Goal: Task Accomplishment & Management: Complete application form

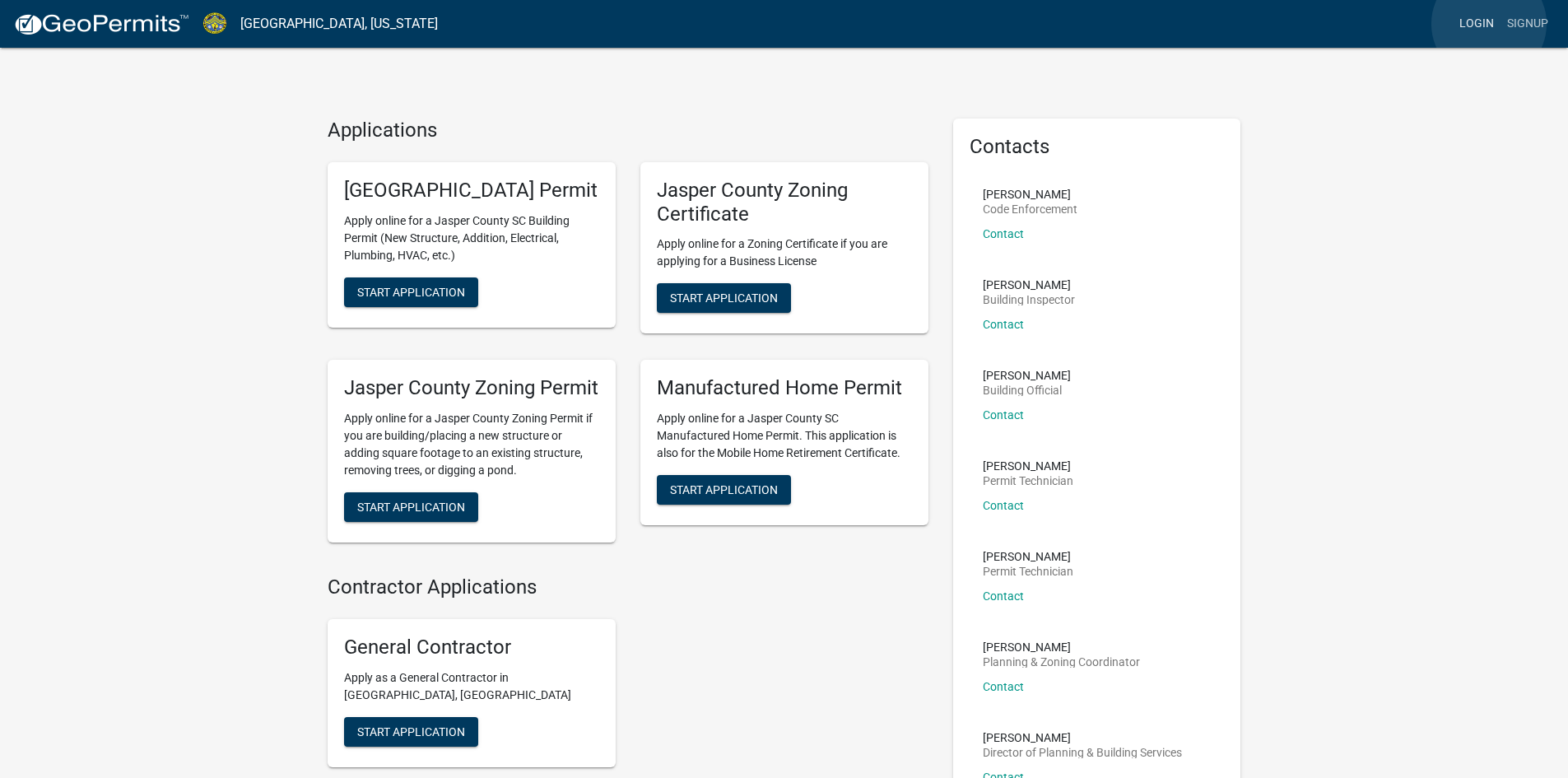
click at [1488, 24] on link "Login" at bounding box center [1476, 24] width 48 height 32
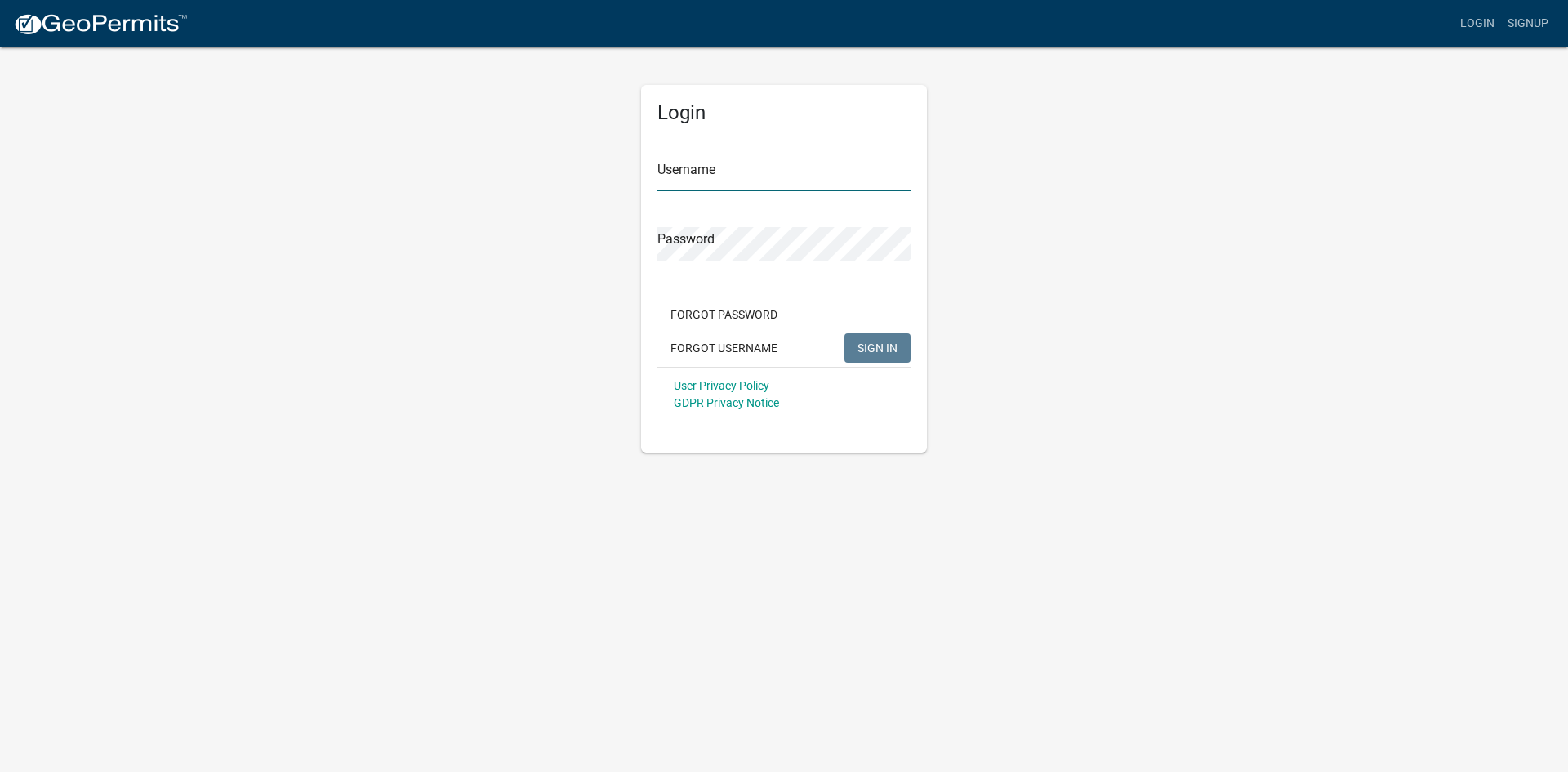
click at [688, 168] on input "Username" at bounding box center [784, 174] width 253 height 33
type input "mramos2070"
click at [844, 333] on button "SIGN IN" at bounding box center [877, 347] width 66 height 30
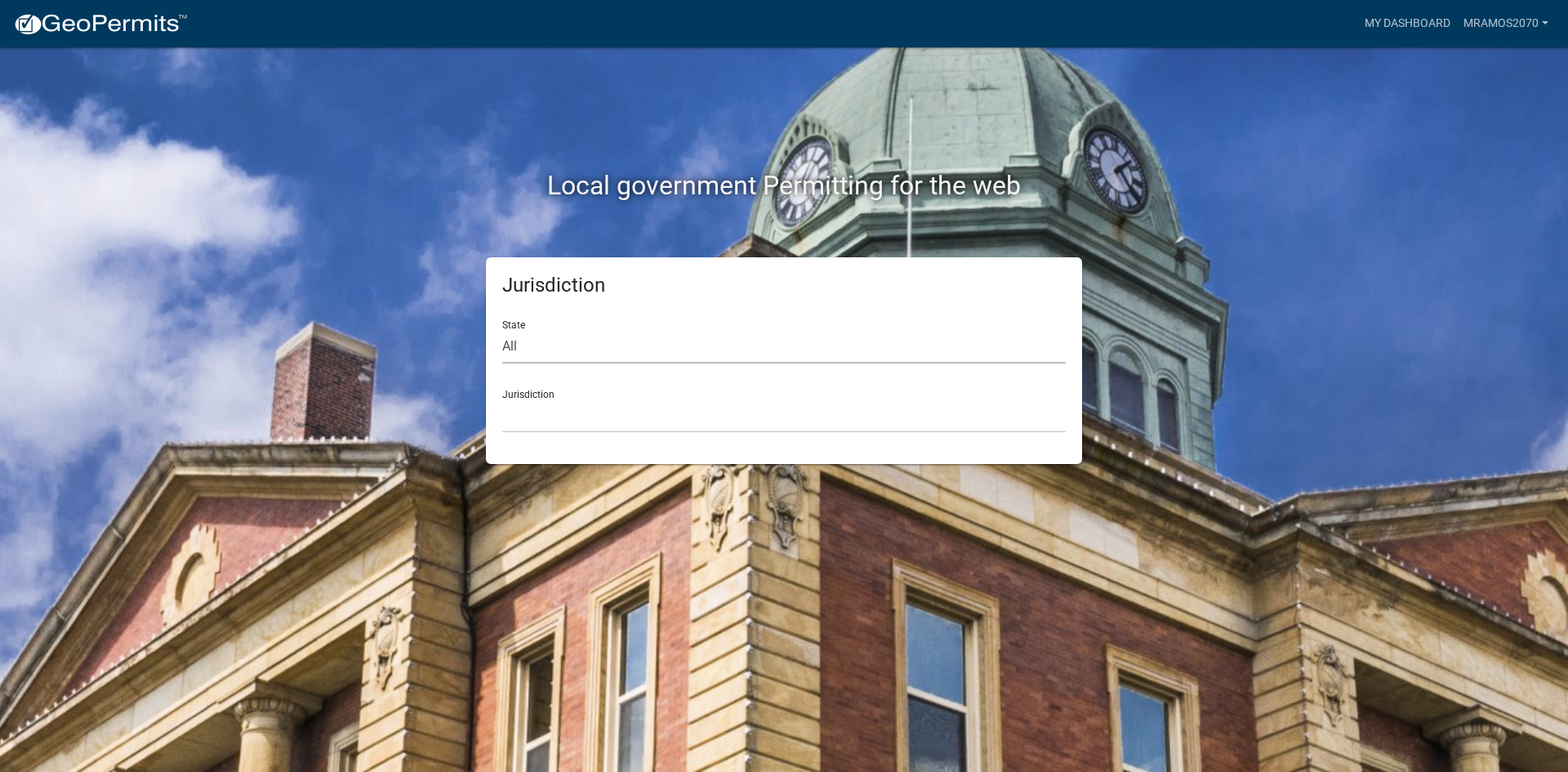
click at [649, 356] on select "All [US_STATE] [US_STATE] [US_STATE] [US_STATE] [US_STATE] [US_STATE] [US_STATE…" at bounding box center [784, 346] width 564 height 33
select select "[US_STATE]"
click at [503, 330] on select "All [US_STATE] [US_STATE] [US_STATE] [US_STATE] [US_STATE] [US_STATE] [US_STATE…" at bounding box center [784, 346] width 564 height 33
click at [638, 411] on select "[GEOGRAPHIC_DATA], [US_STATE] [GEOGRAPHIC_DATA], [US_STATE]" at bounding box center [784, 416] width 564 height 33
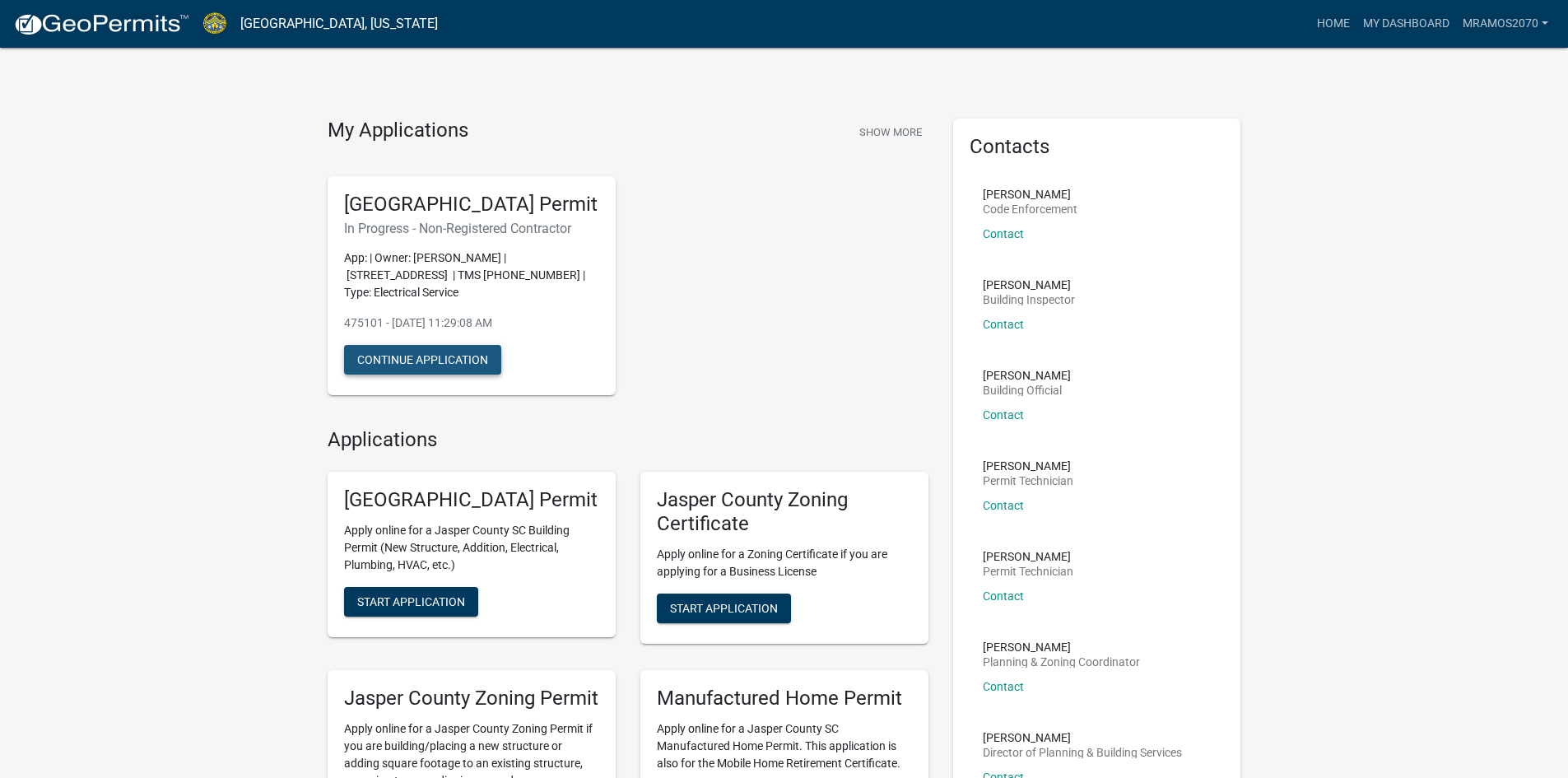
click at [425, 374] on button "Continue Application" at bounding box center [423, 360] width 157 height 30
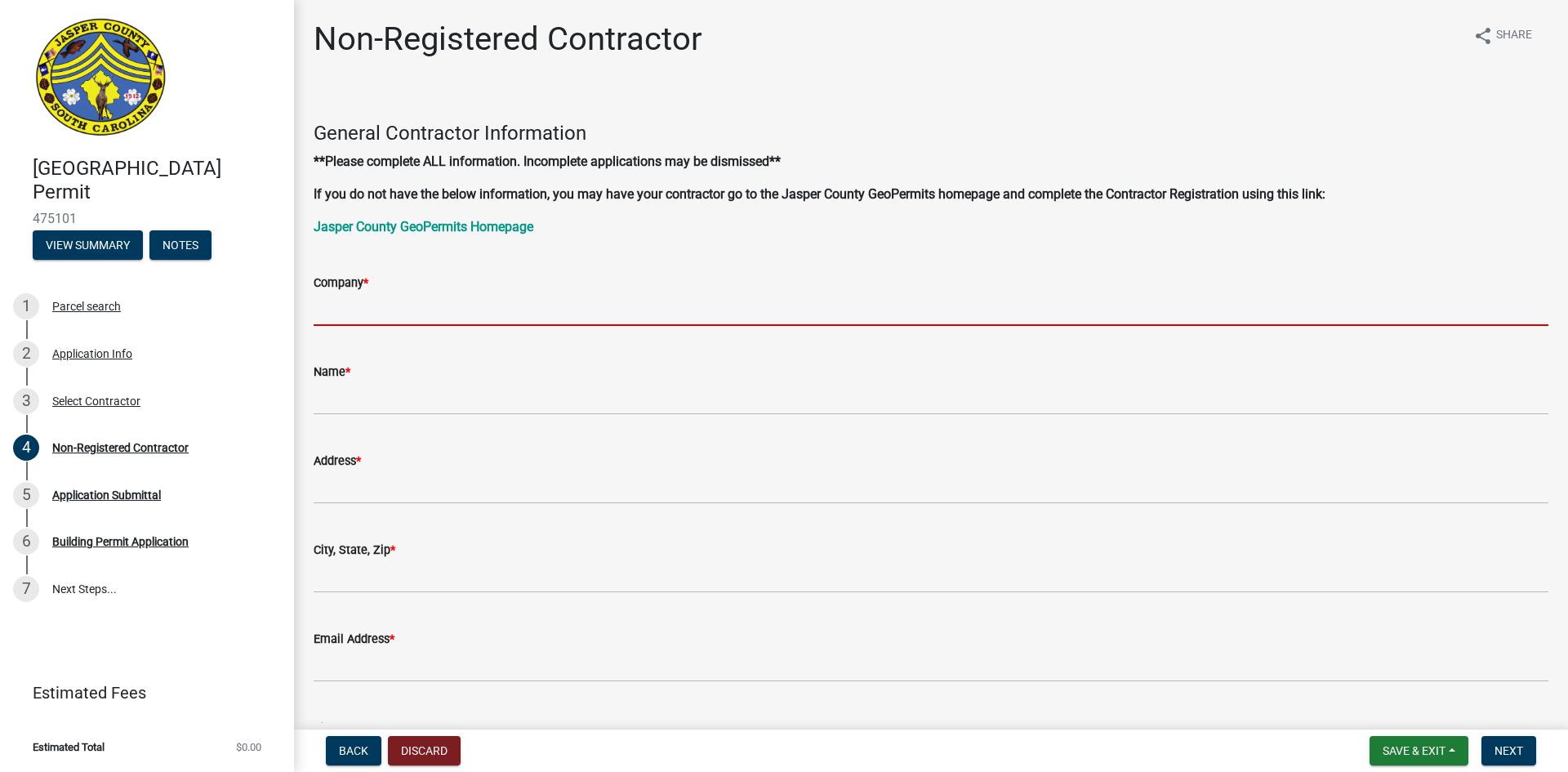
click at [394, 307] on input "Company *" at bounding box center [930, 308] width 1235 height 33
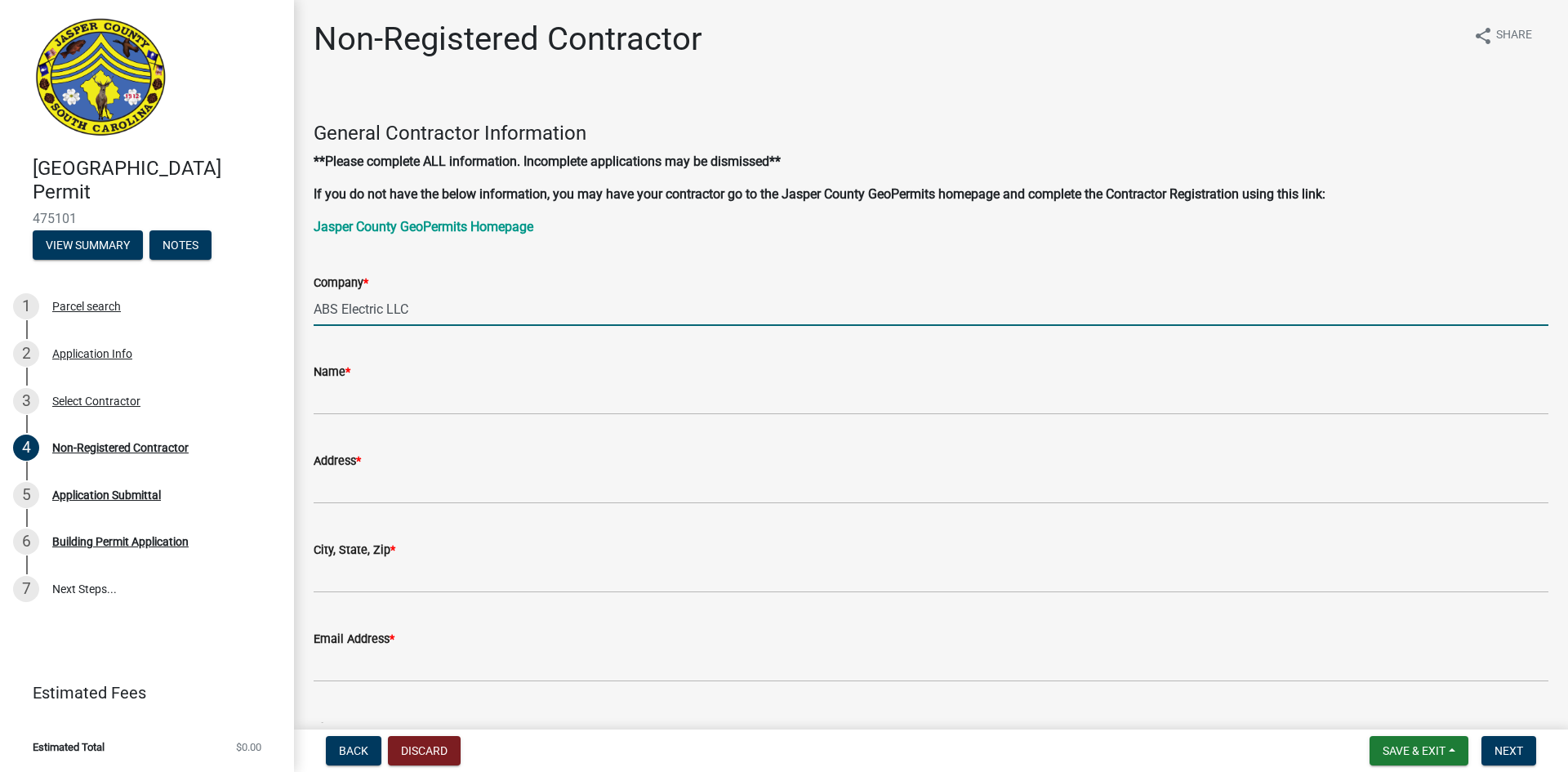
type input "ABS Electric LLC"
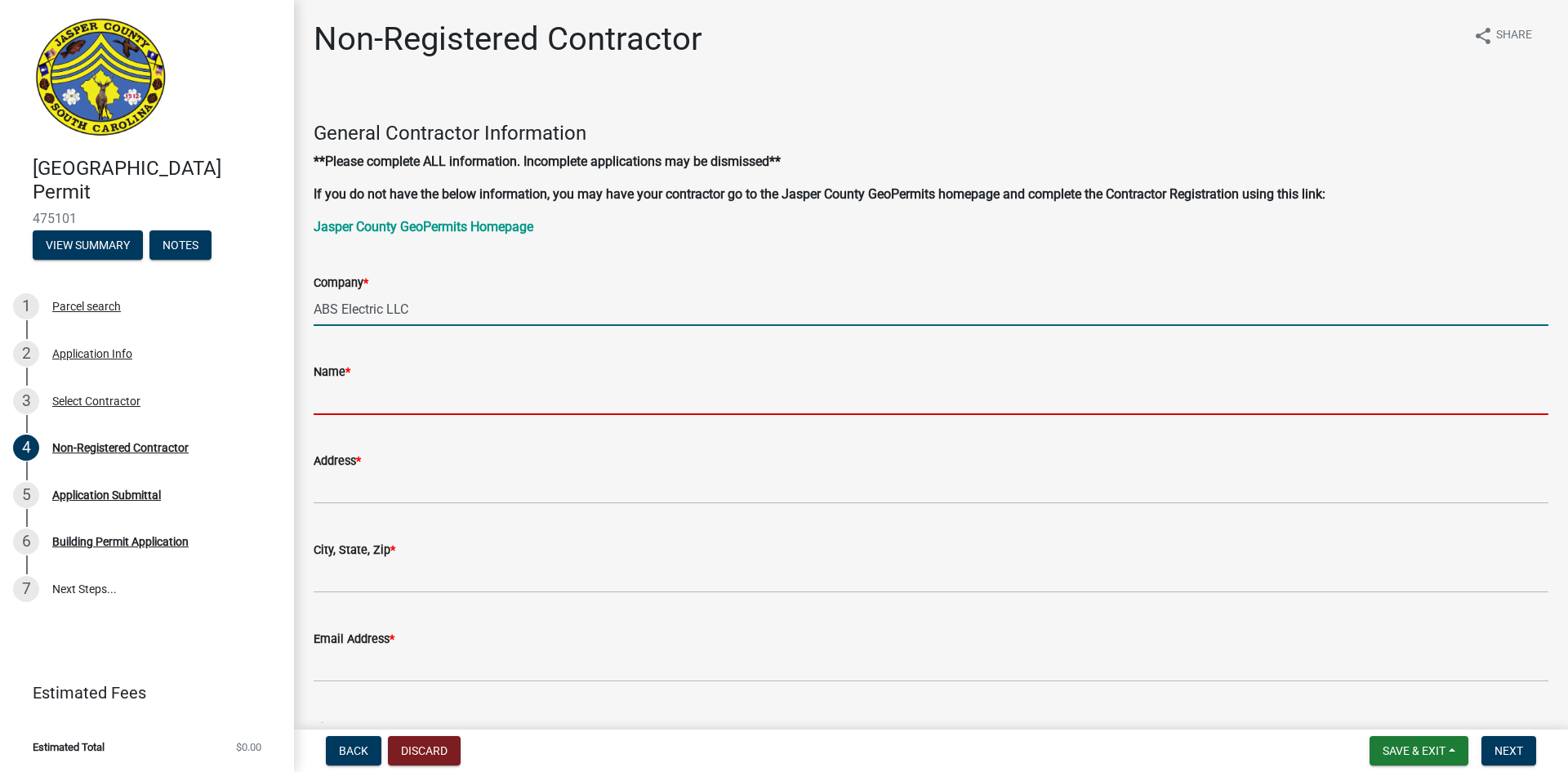
click at [361, 400] on input "Name *" at bounding box center [930, 398] width 1235 height 33
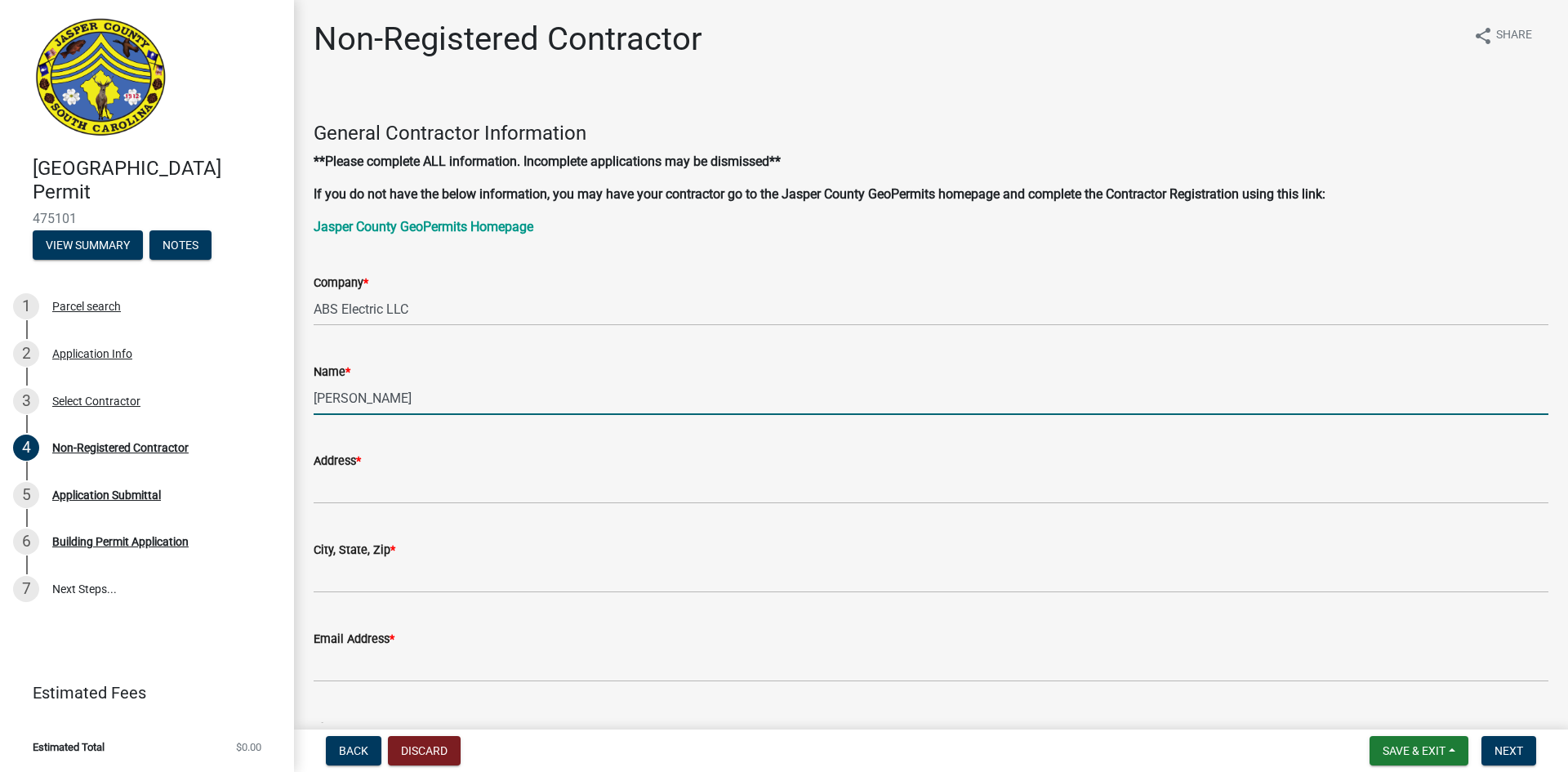
scroll to position [82, 0]
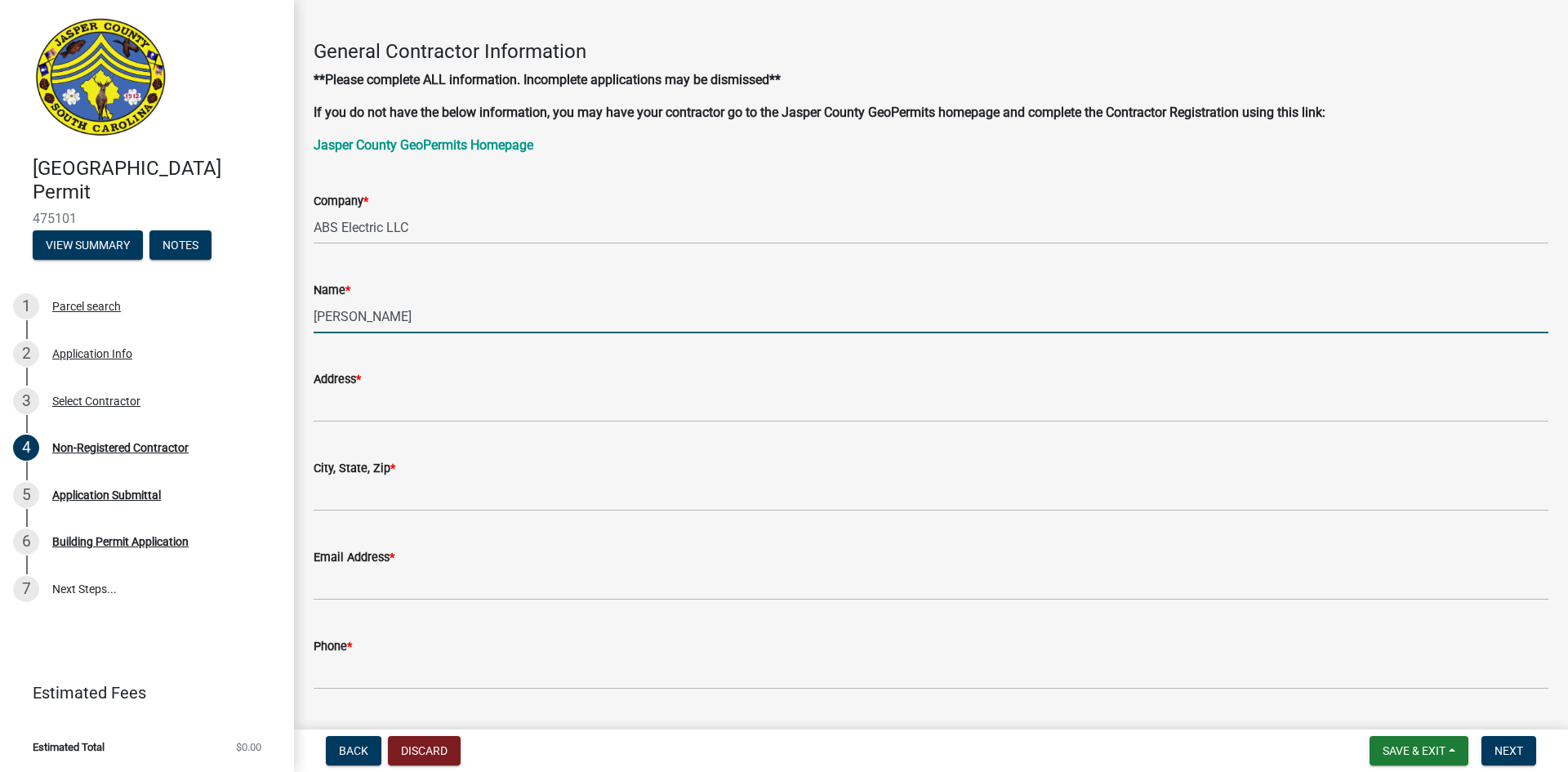
type input "[PERSON_NAME]"
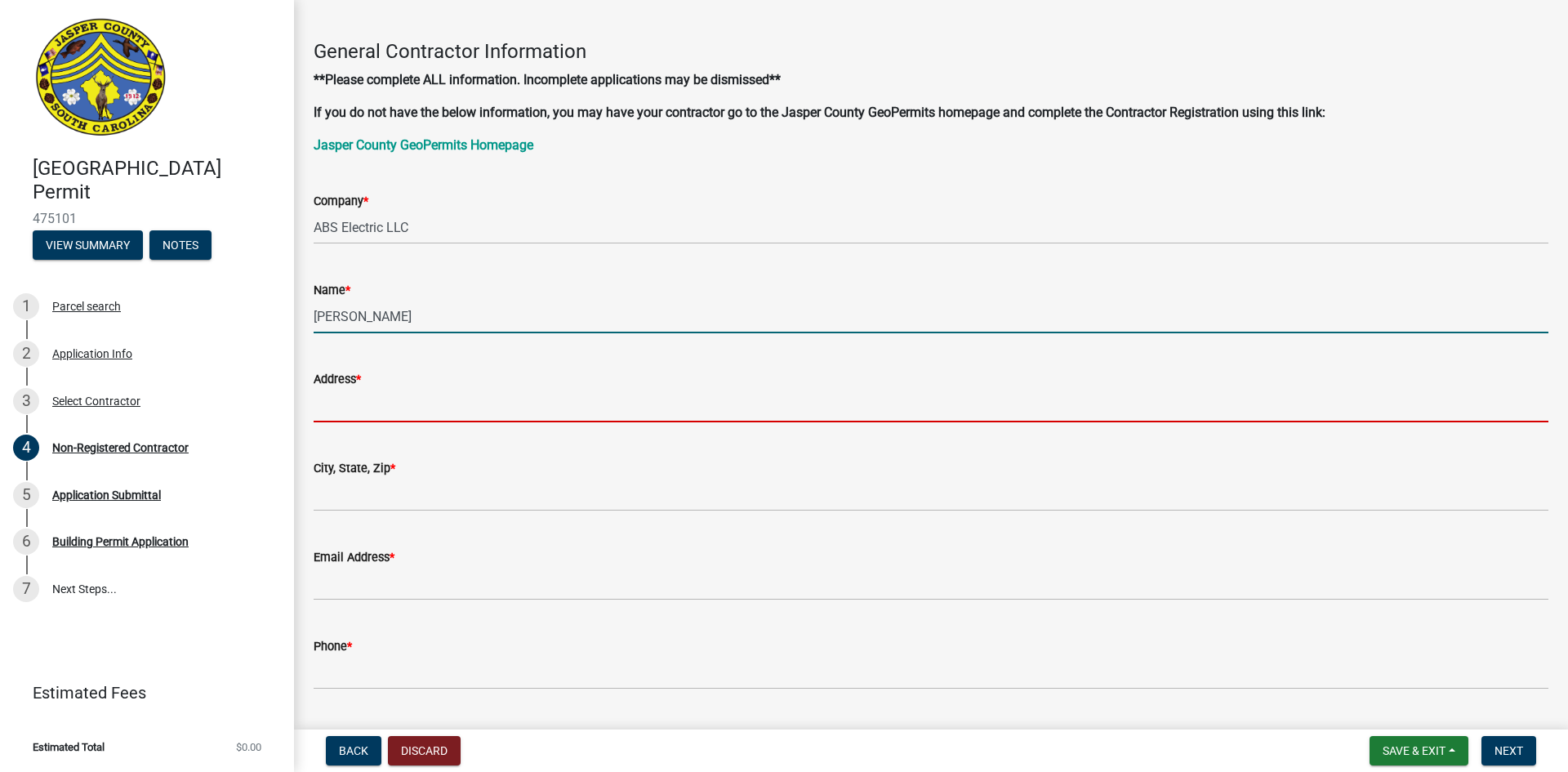
click at [406, 404] on input "Address *" at bounding box center [930, 405] width 1235 height 33
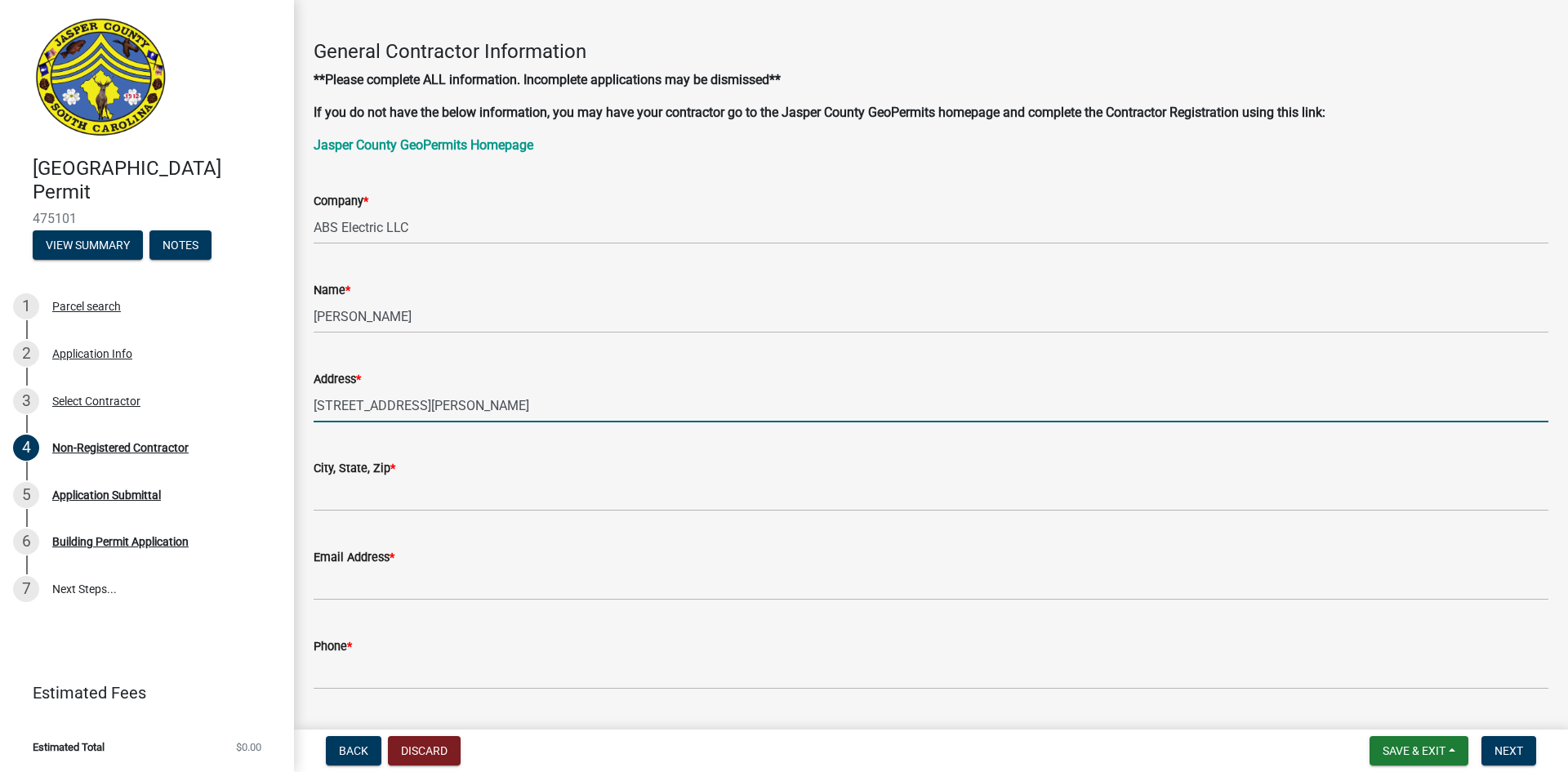
type input "[STREET_ADDRESS][PERSON_NAME]"
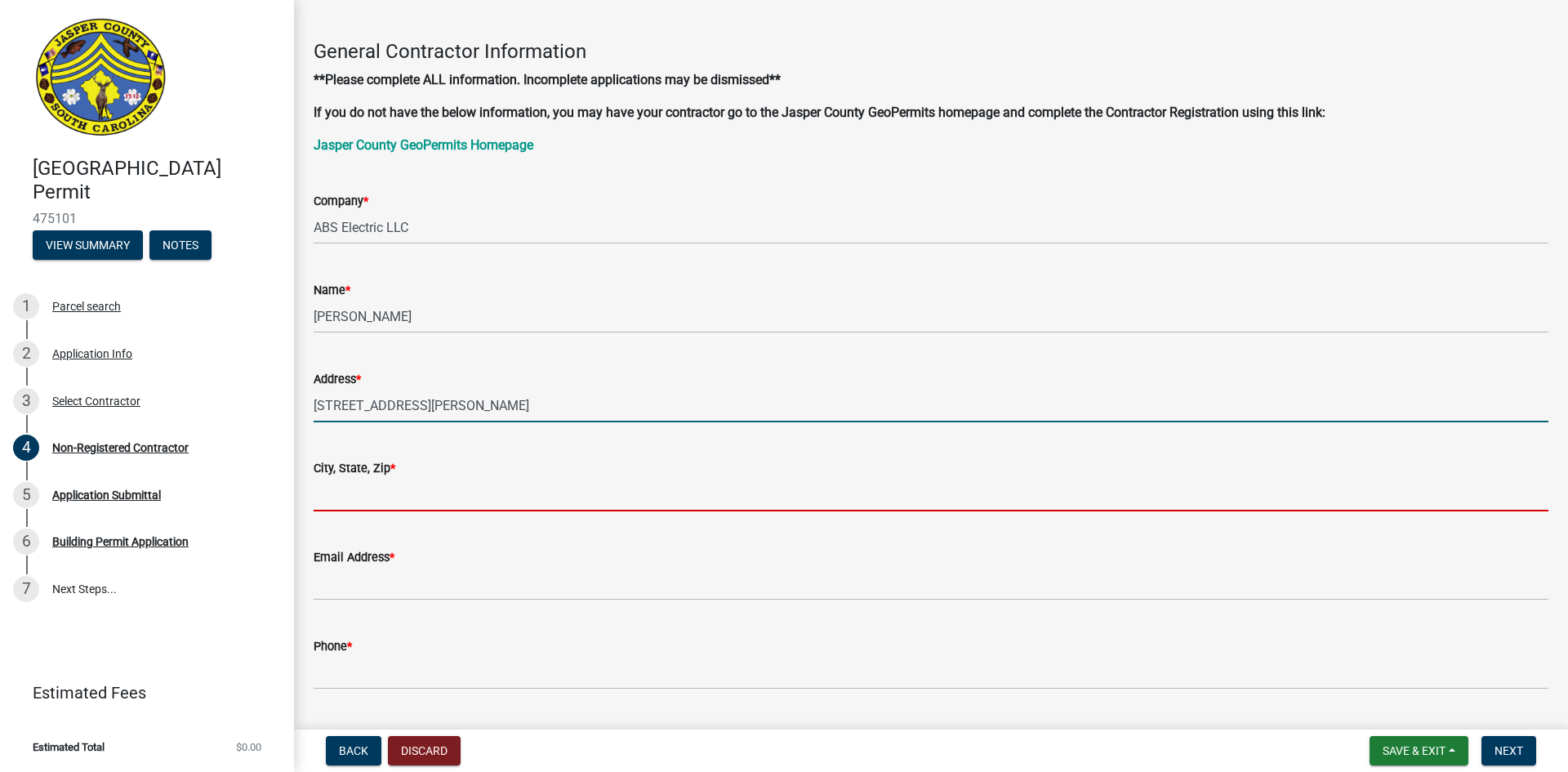
click at [383, 482] on input "City, State, Zip *" at bounding box center [930, 494] width 1235 height 33
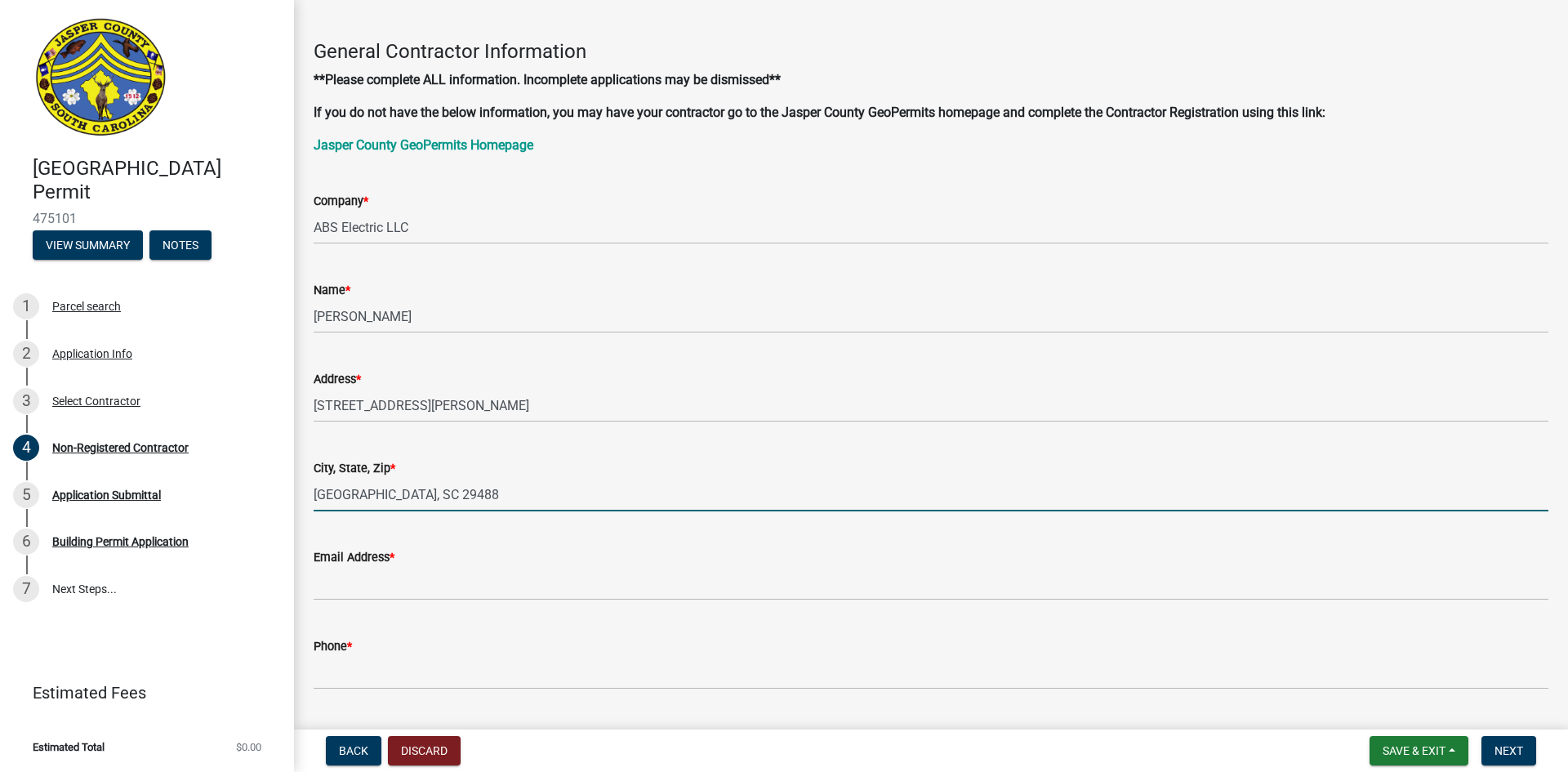
type input "[GEOGRAPHIC_DATA], SC 29488"
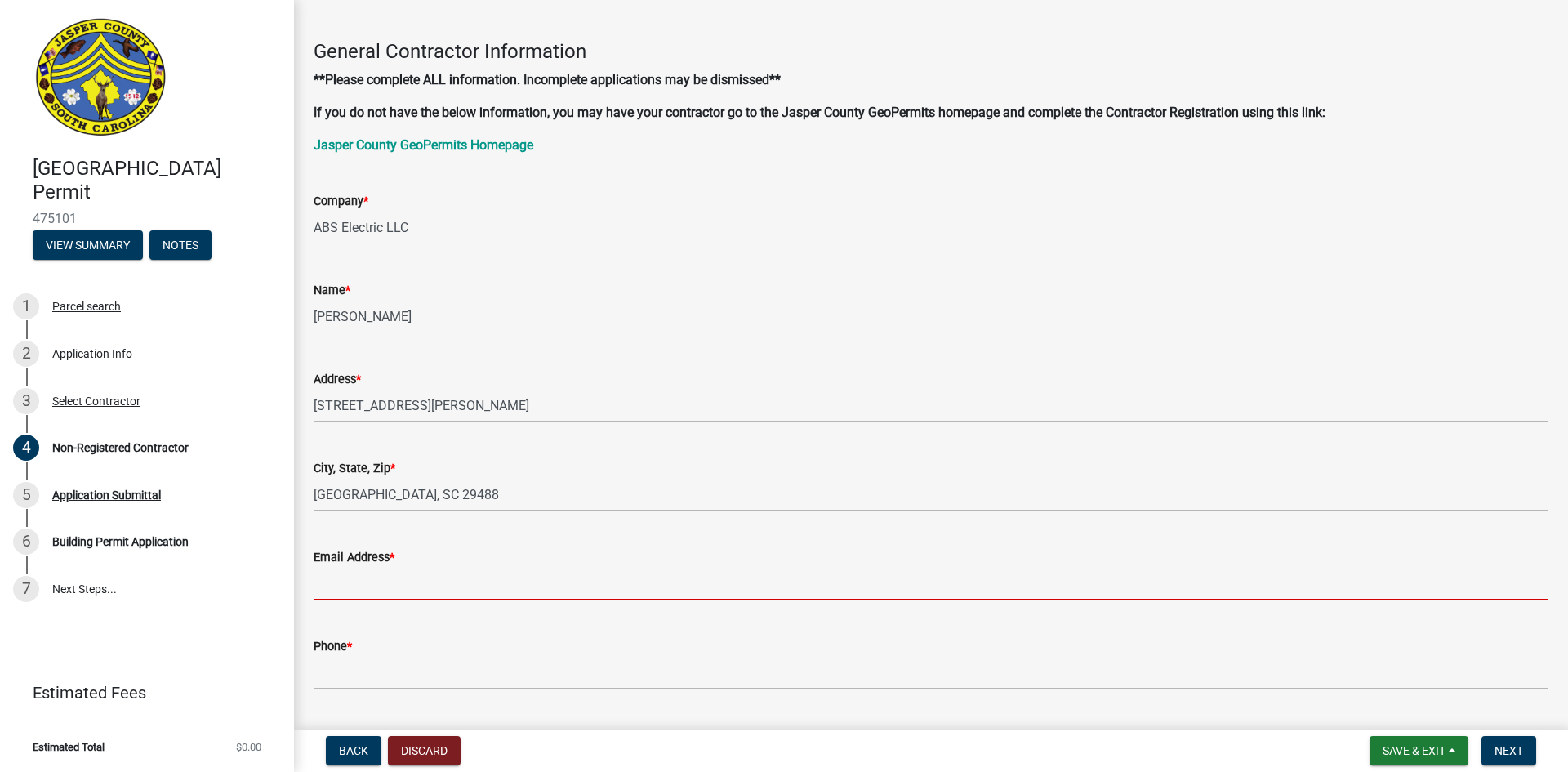
click at [393, 579] on input "Email Address *" at bounding box center [930, 583] width 1235 height 33
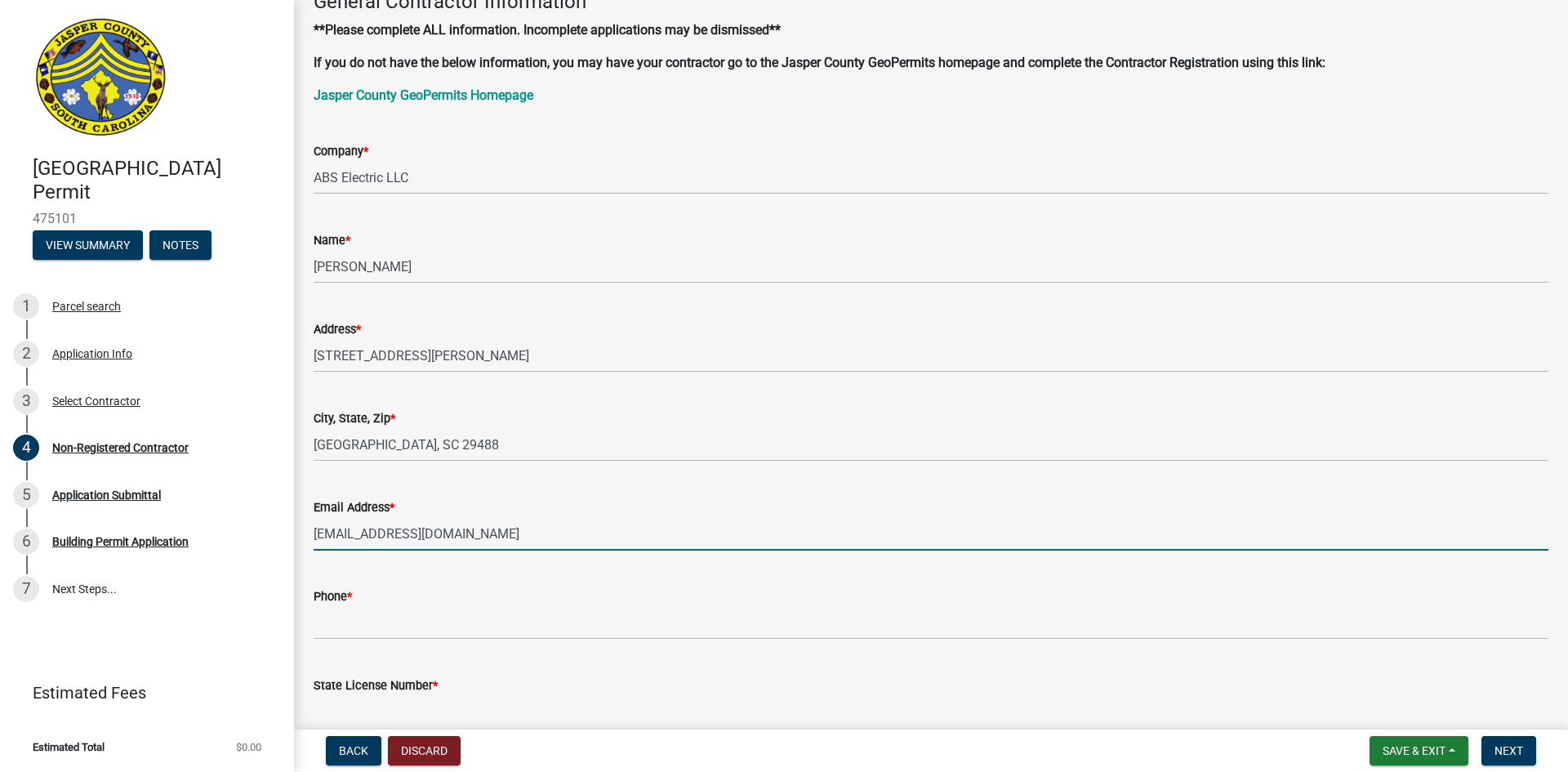
scroll to position [245, 0]
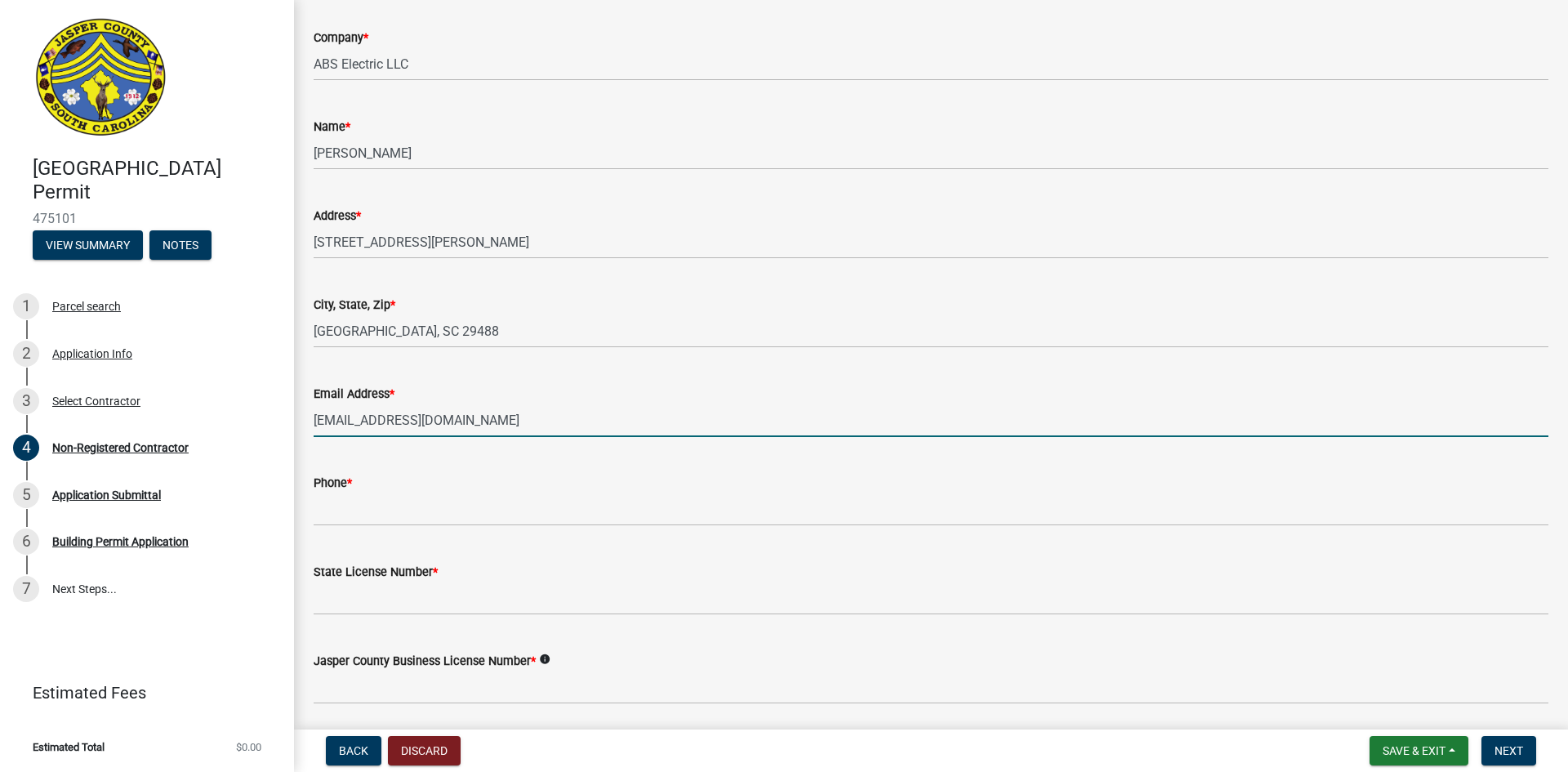
type input "[EMAIL_ADDRESS][DOMAIN_NAME]"
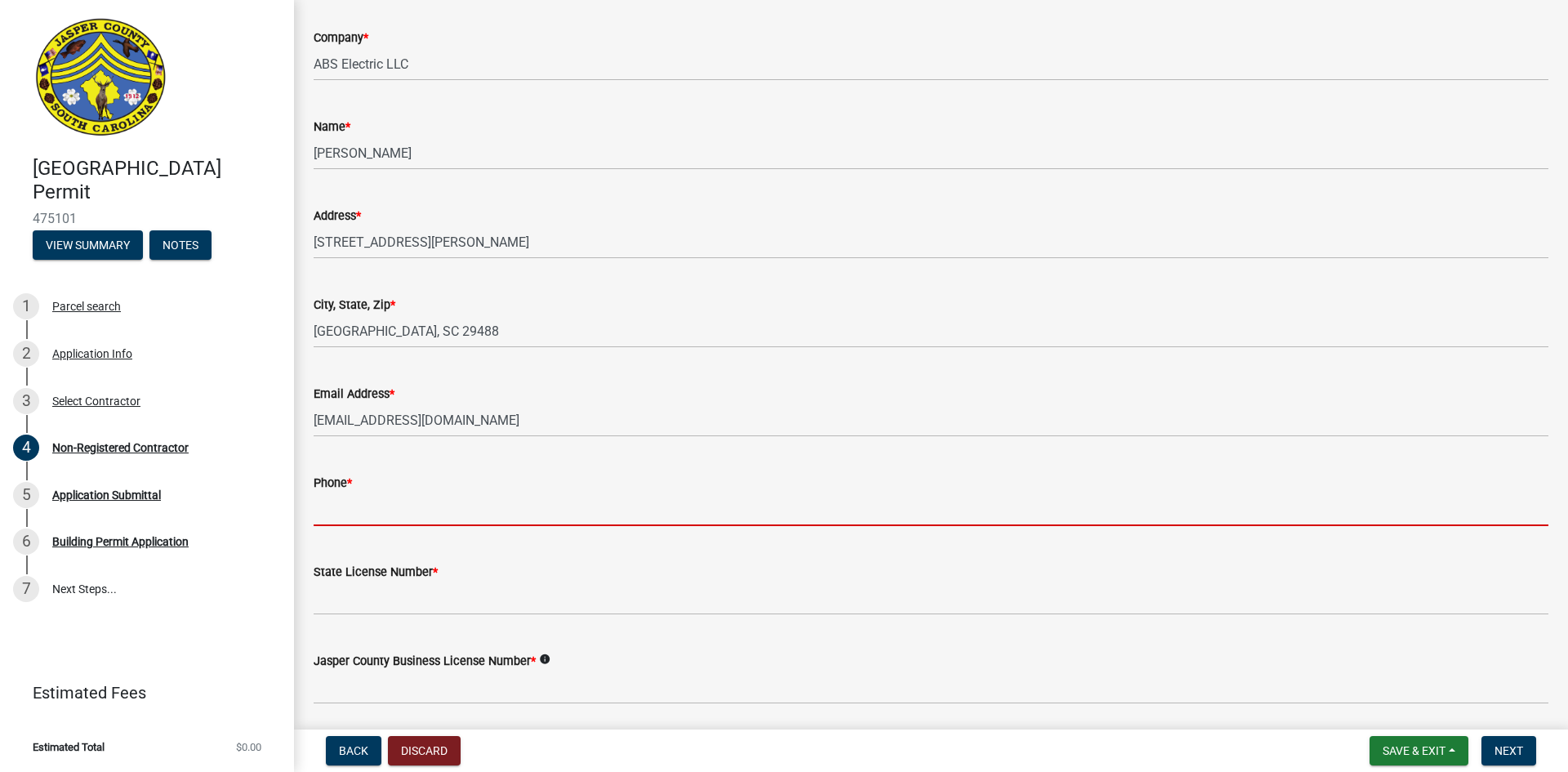
click at [370, 507] on input "Phone *" at bounding box center [930, 508] width 1235 height 33
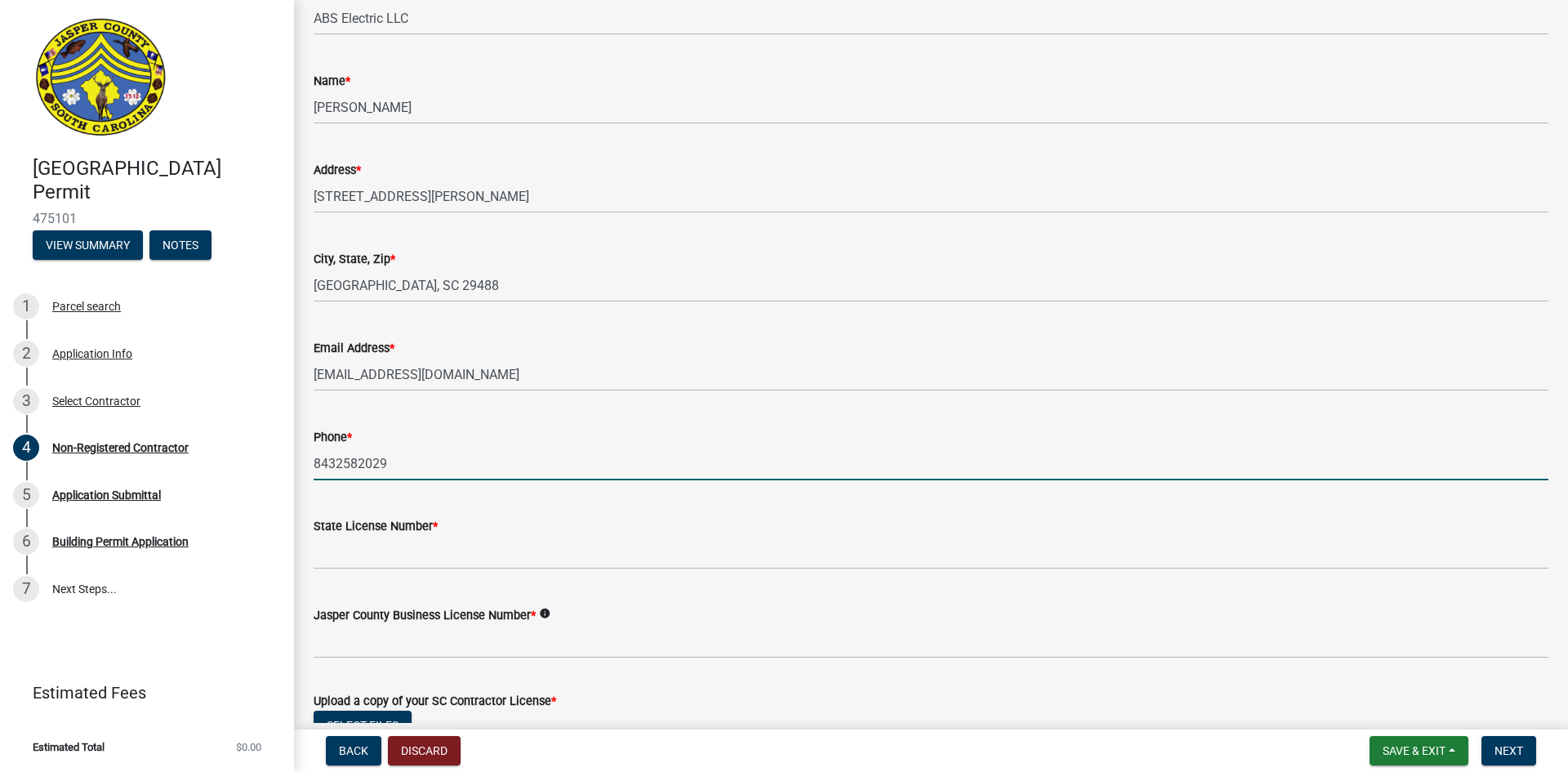
scroll to position [408, 0]
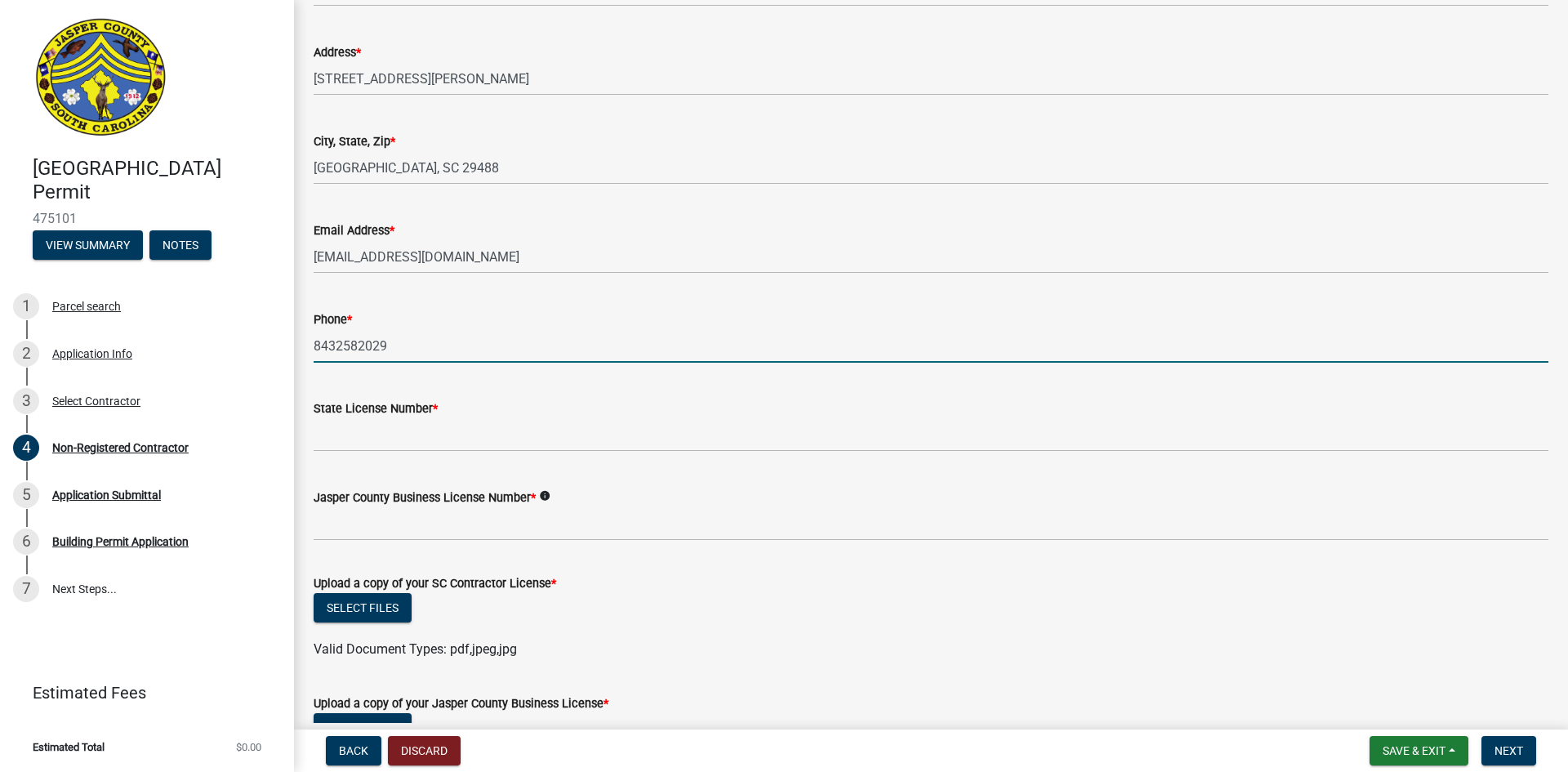
type input "8432582029"
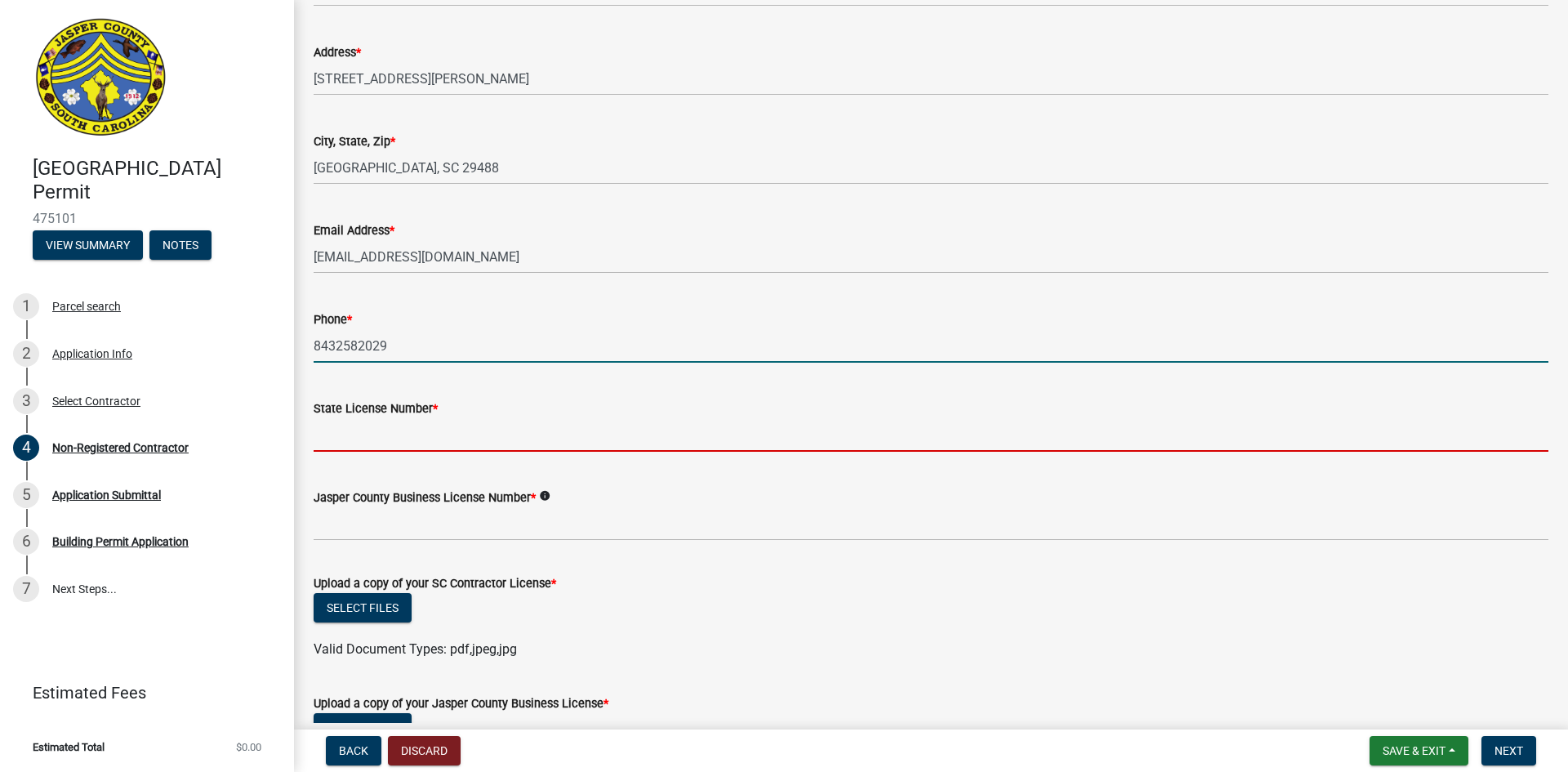
click at [390, 438] on input "State License Number *" at bounding box center [930, 434] width 1235 height 33
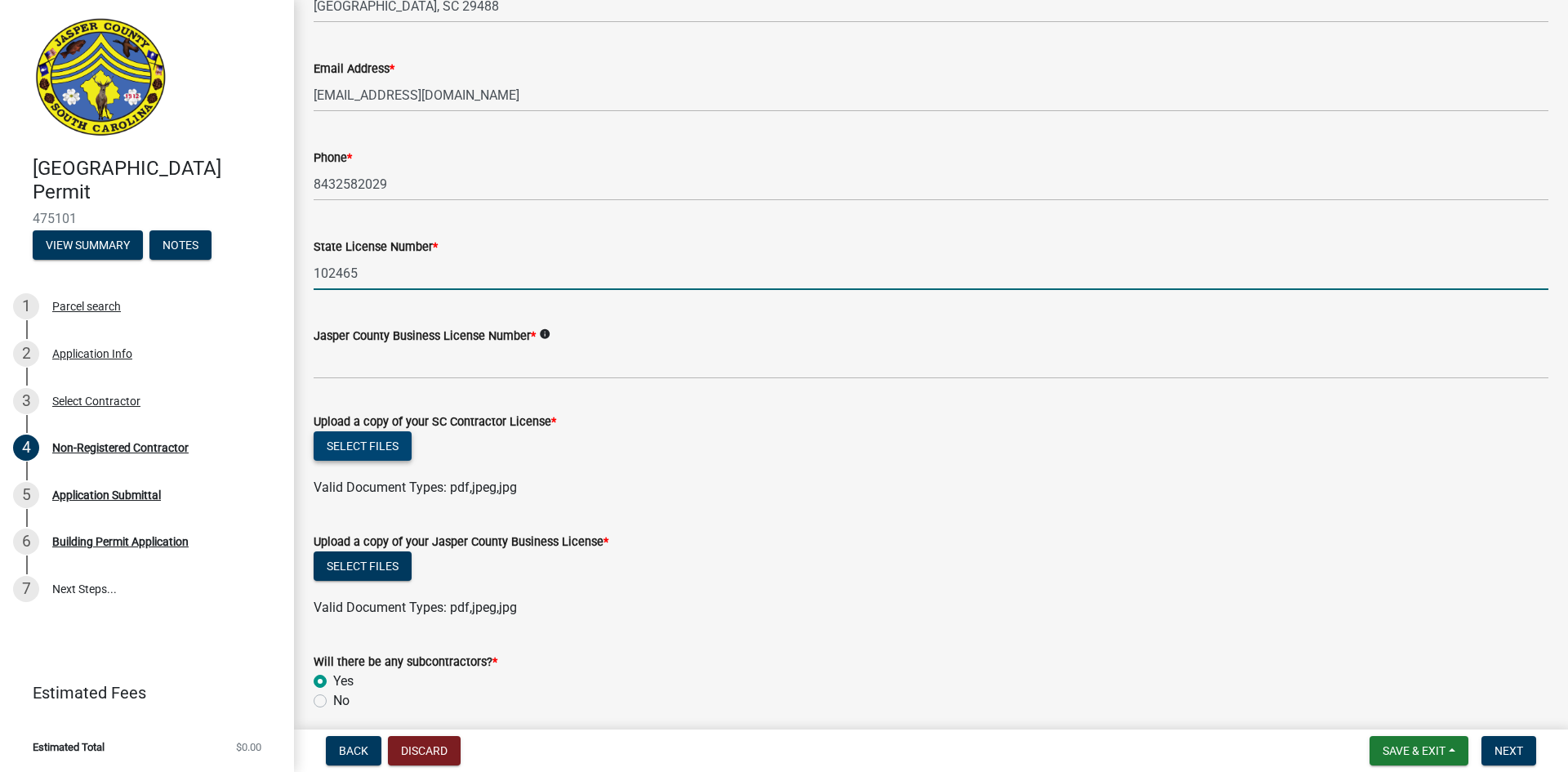
scroll to position [572, 0]
type input "102465"
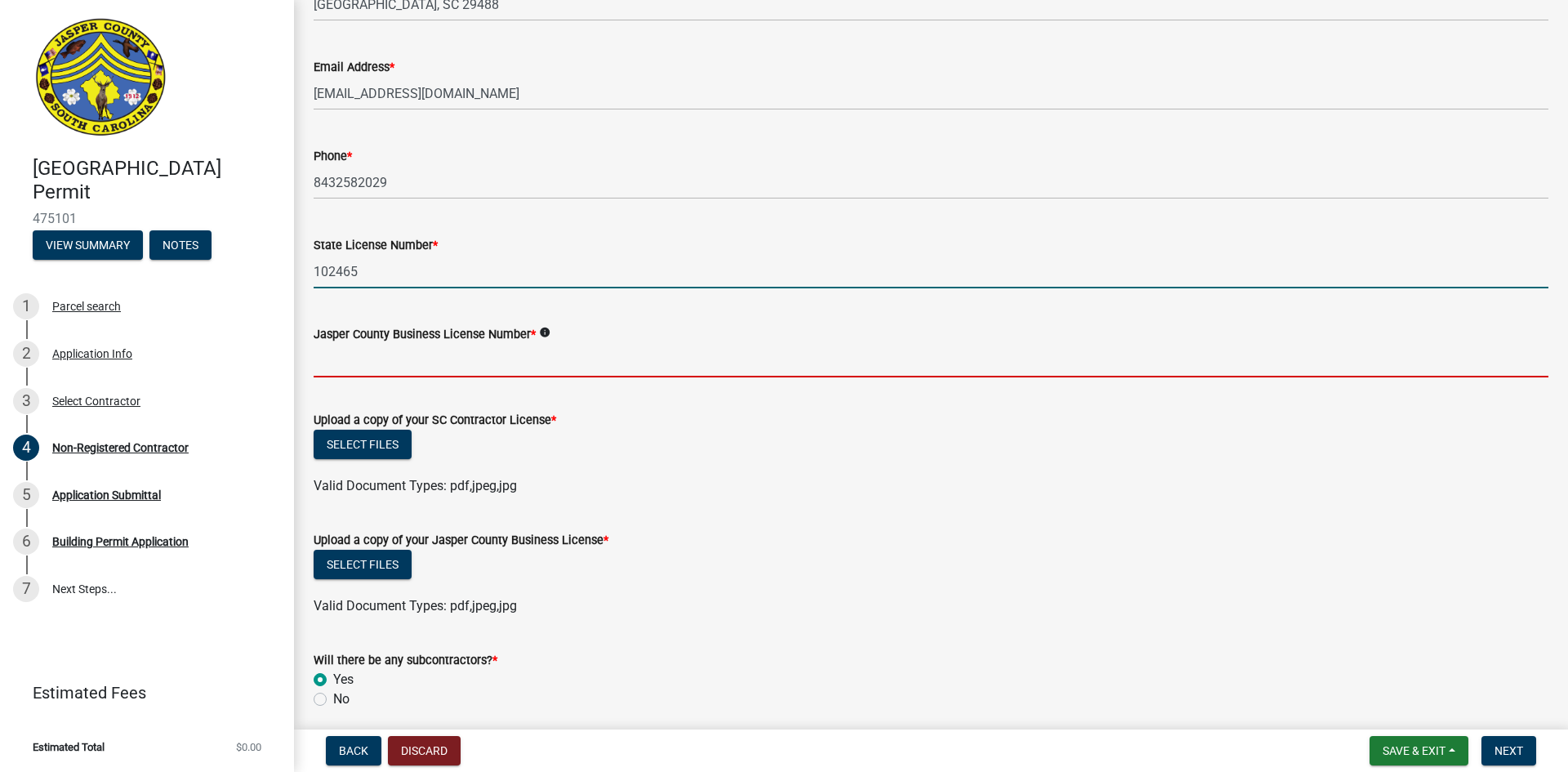
click at [370, 360] on input "Jasper County Business License Number *" at bounding box center [930, 360] width 1235 height 33
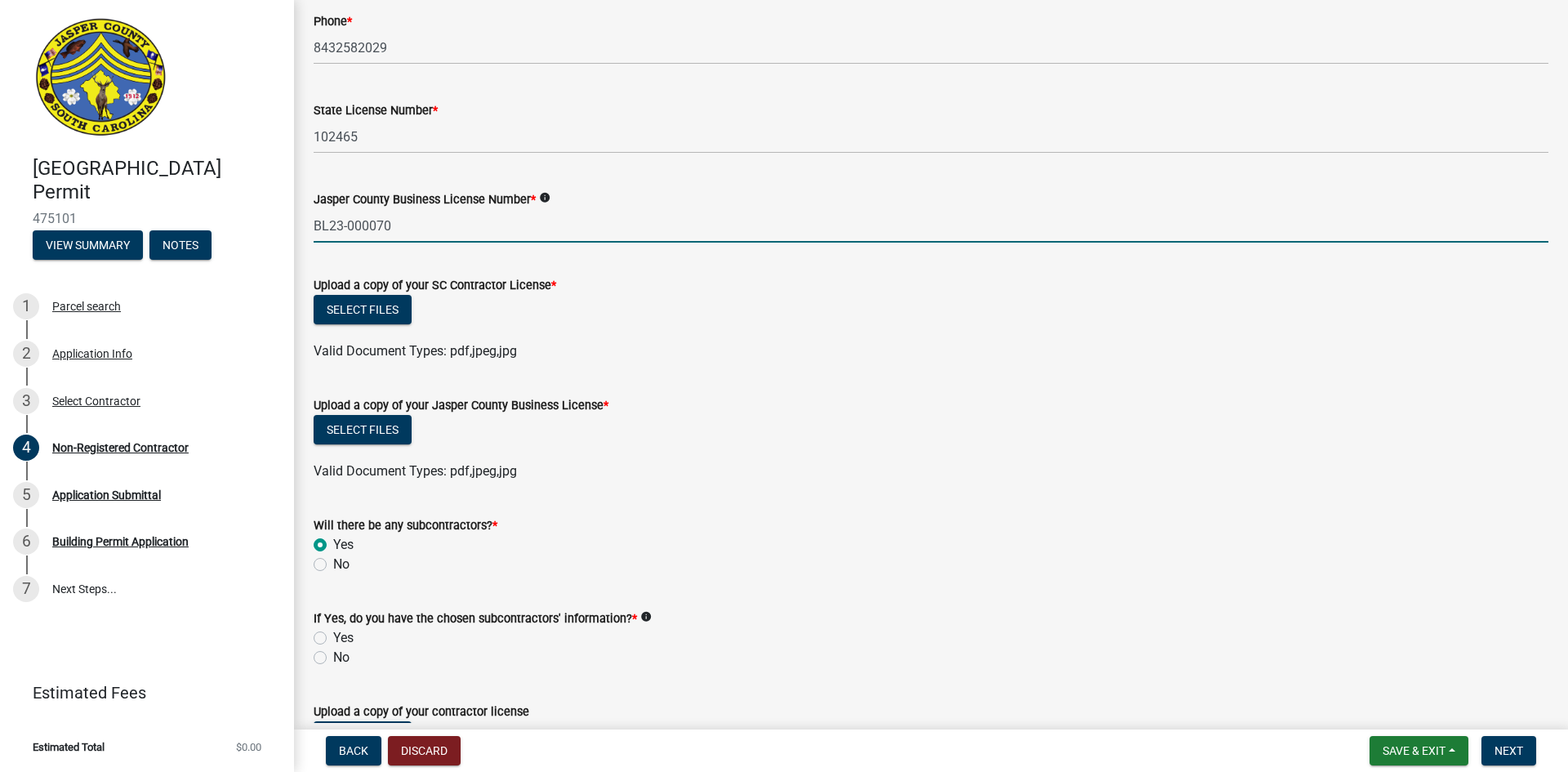
scroll to position [735, 0]
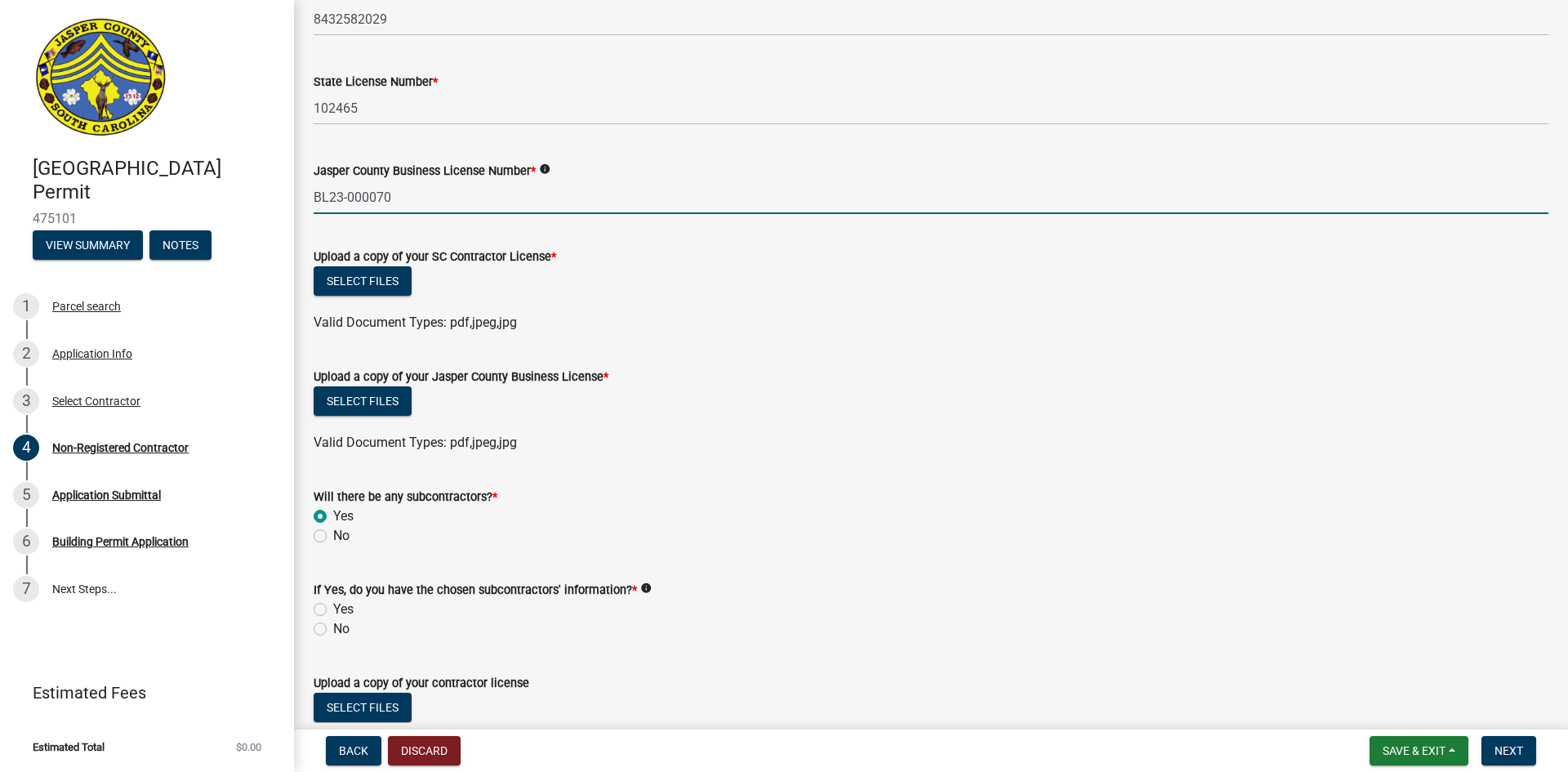
type input "BL23-000070"
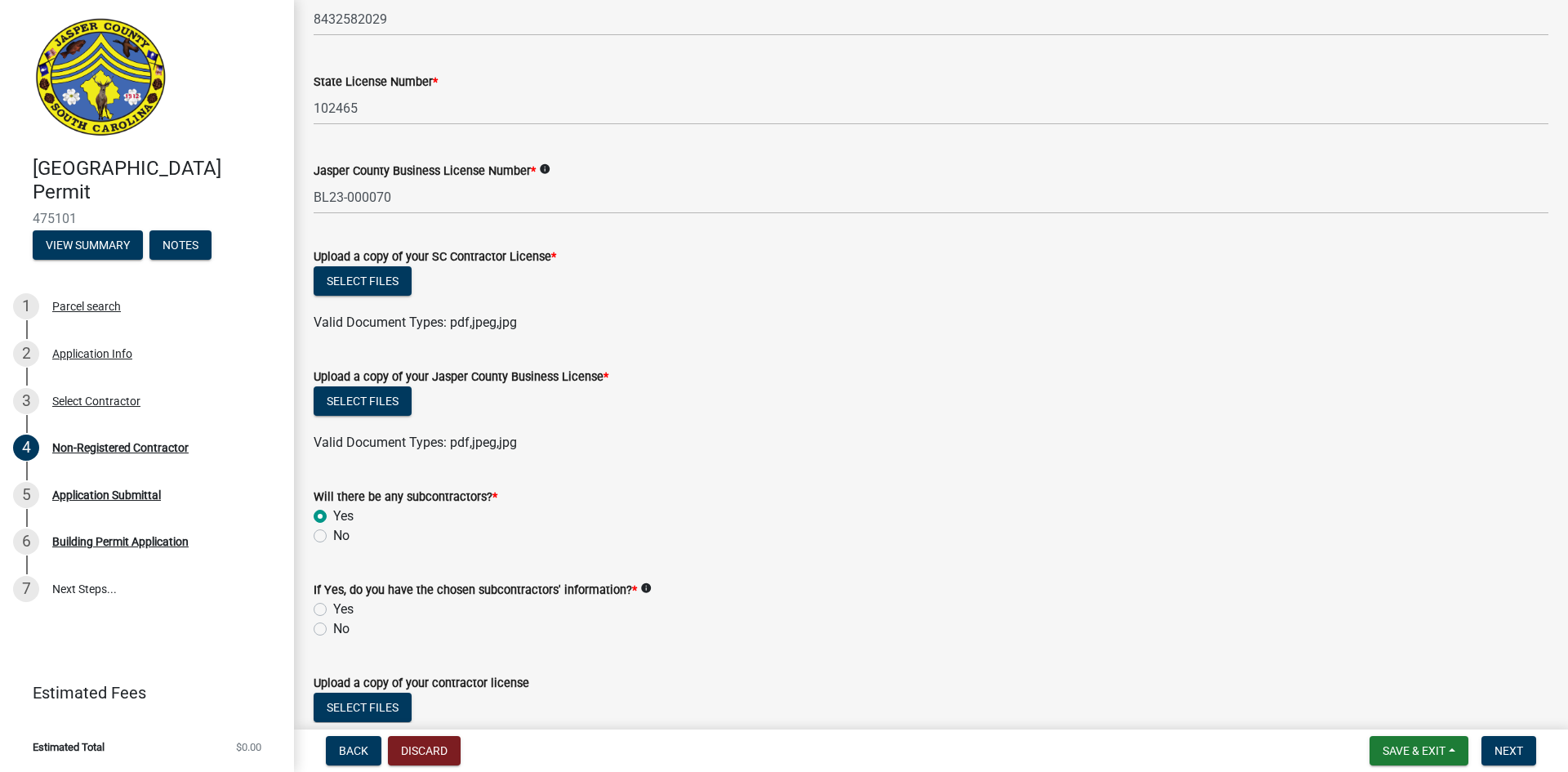
click at [333, 535] on label "No" at bounding box center [341, 536] width 16 height 20
click at [333, 535] on input "No" at bounding box center [338, 531] width 10 height 10
radio input "true"
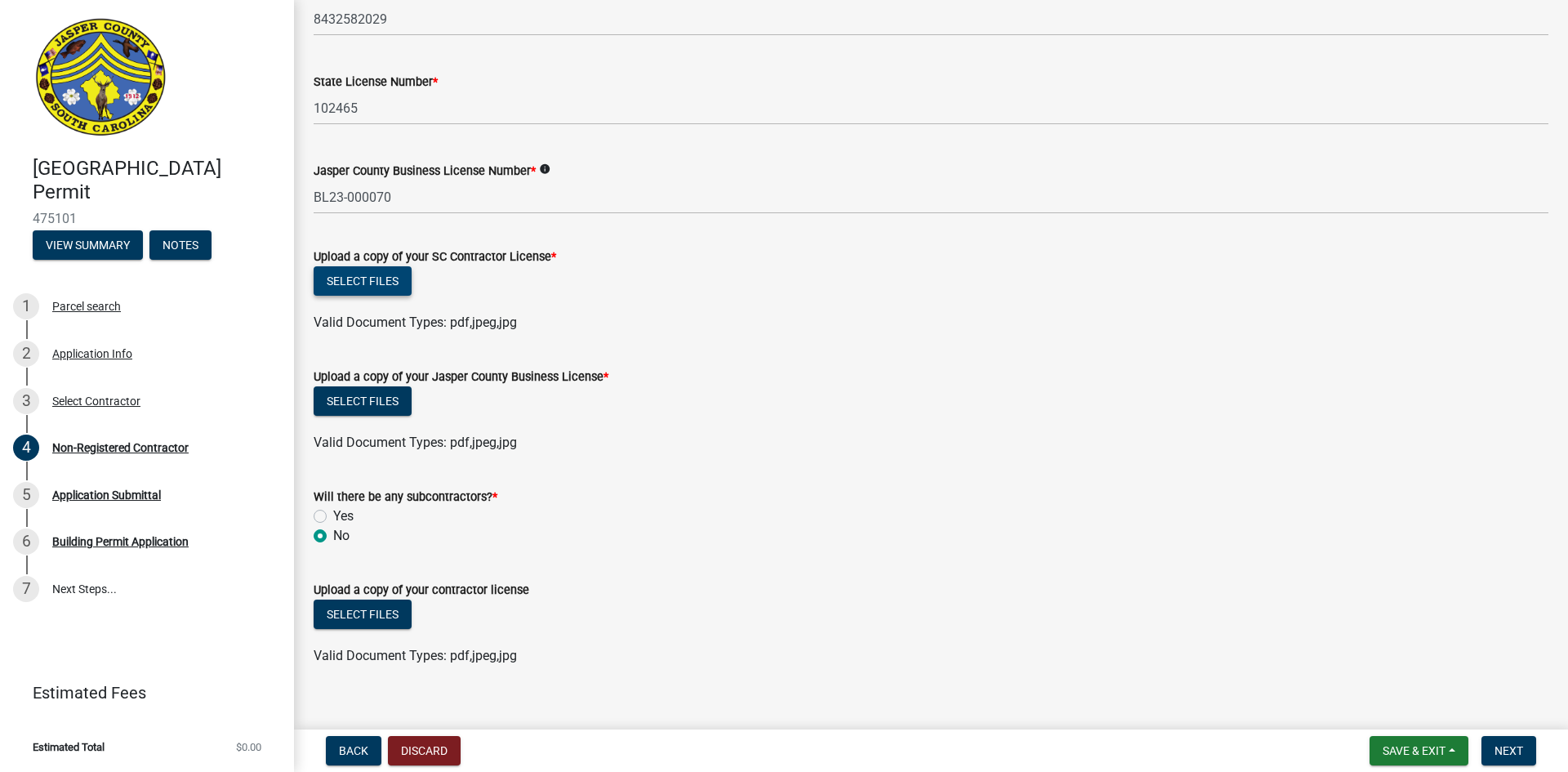
click at [370, 282] on button "Select files" at bounding box center [362, 281] width 98 height 30
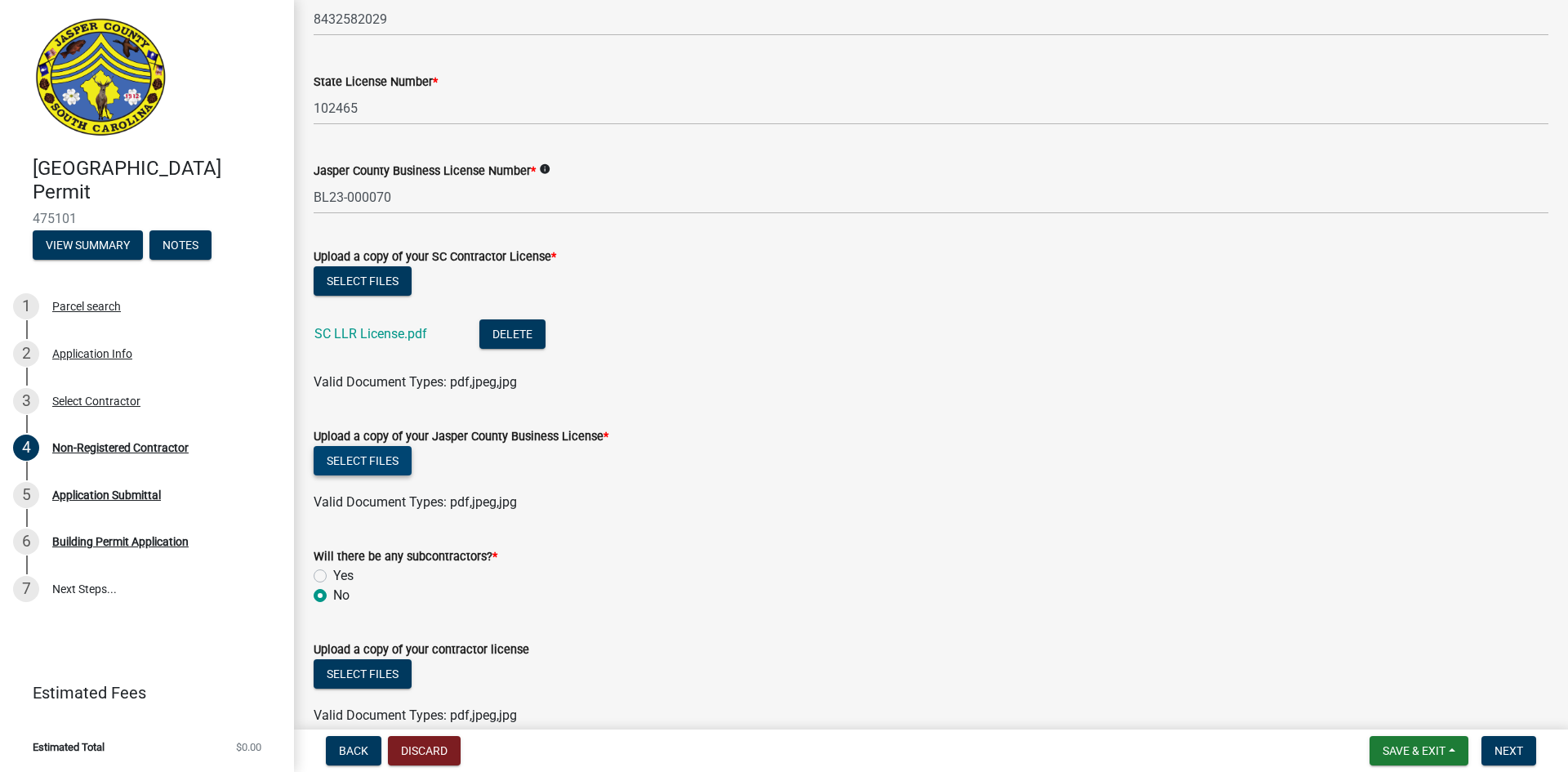
click at [369, 457] on button "Select files" at bounding box center [362, 460] width 98 height 30
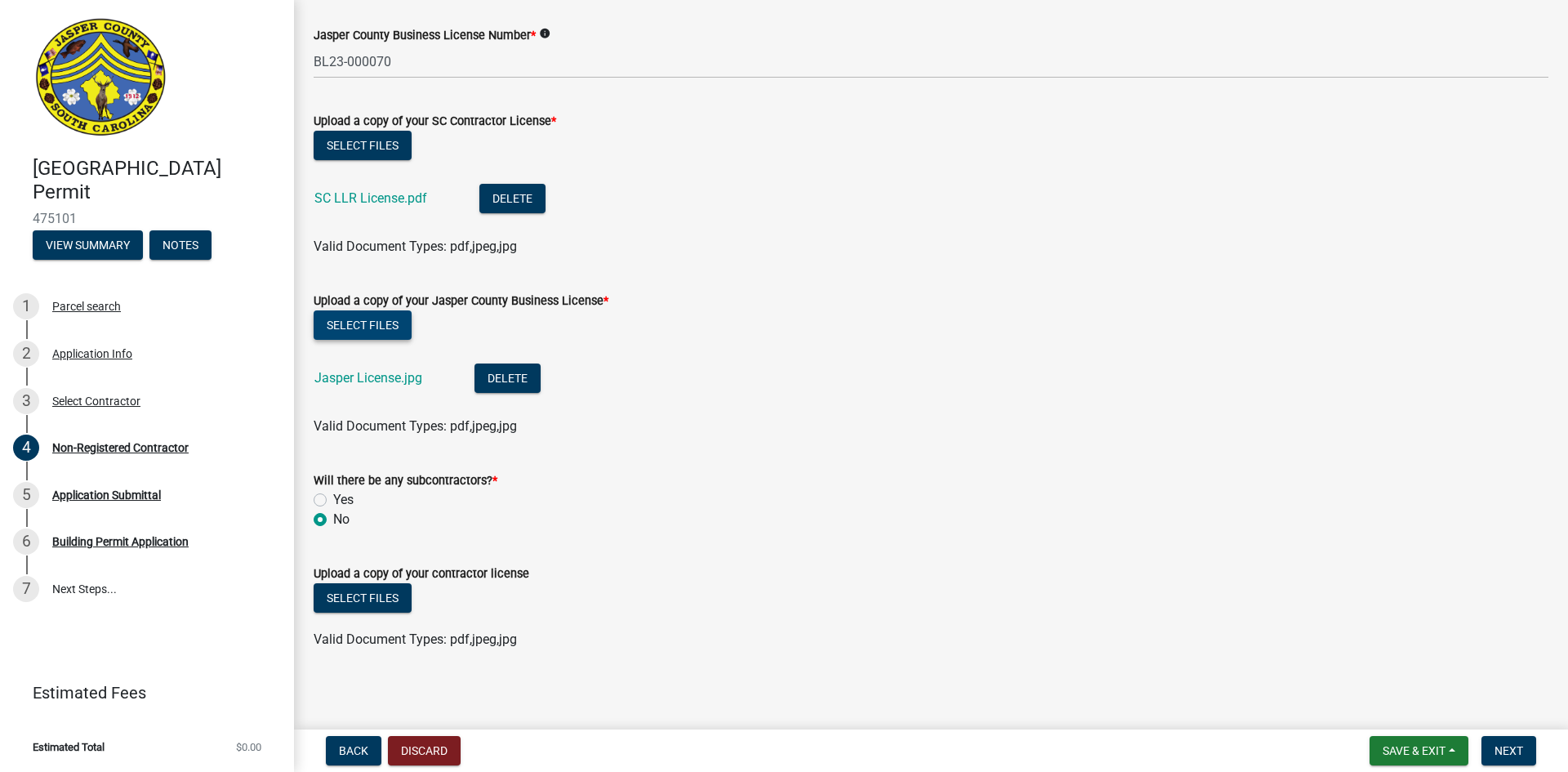
scroll to position [876, 0]
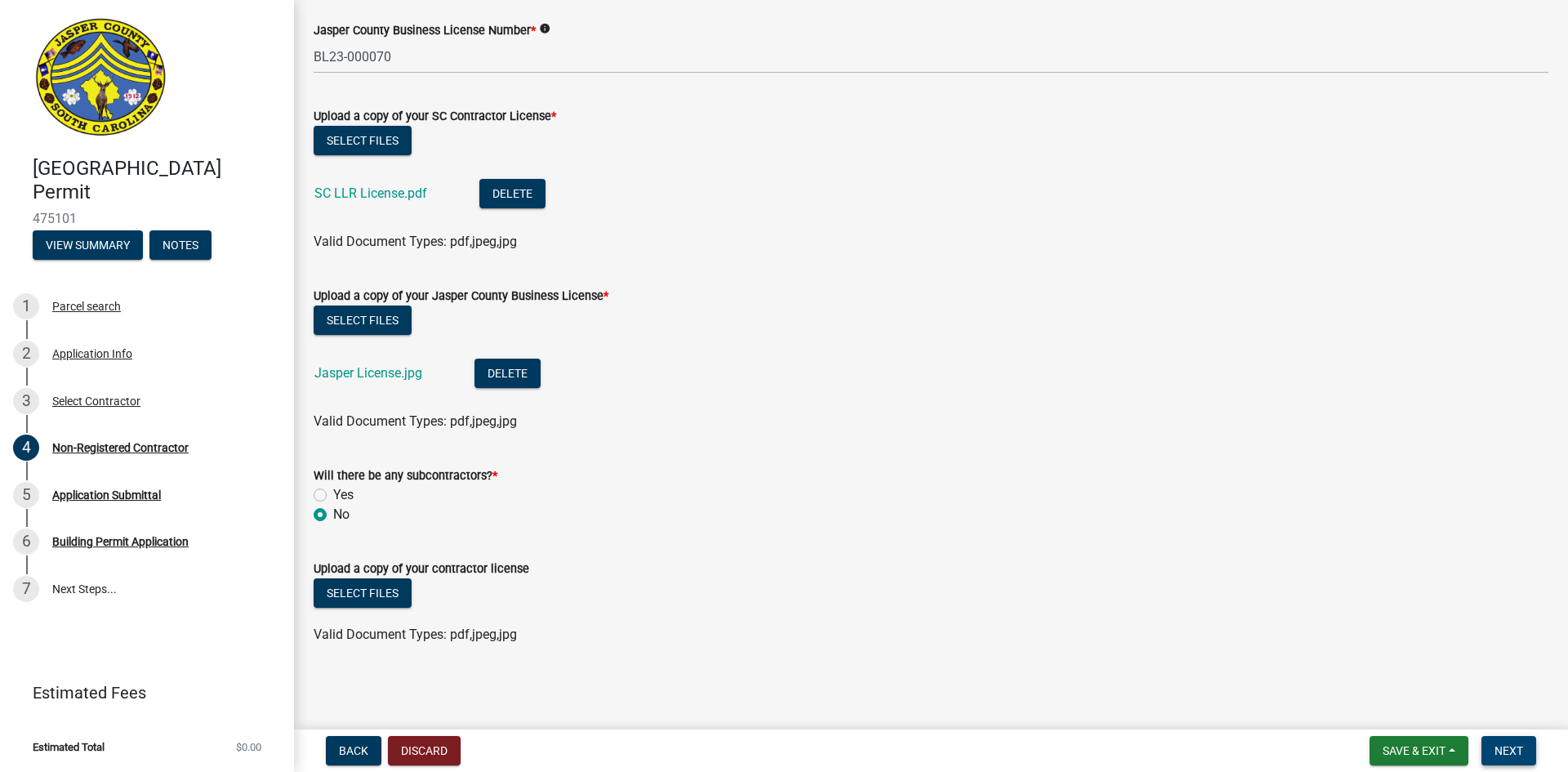
click at [1521, 745] on span "Next" at bounding box center [1509, 751] width 29 height 13
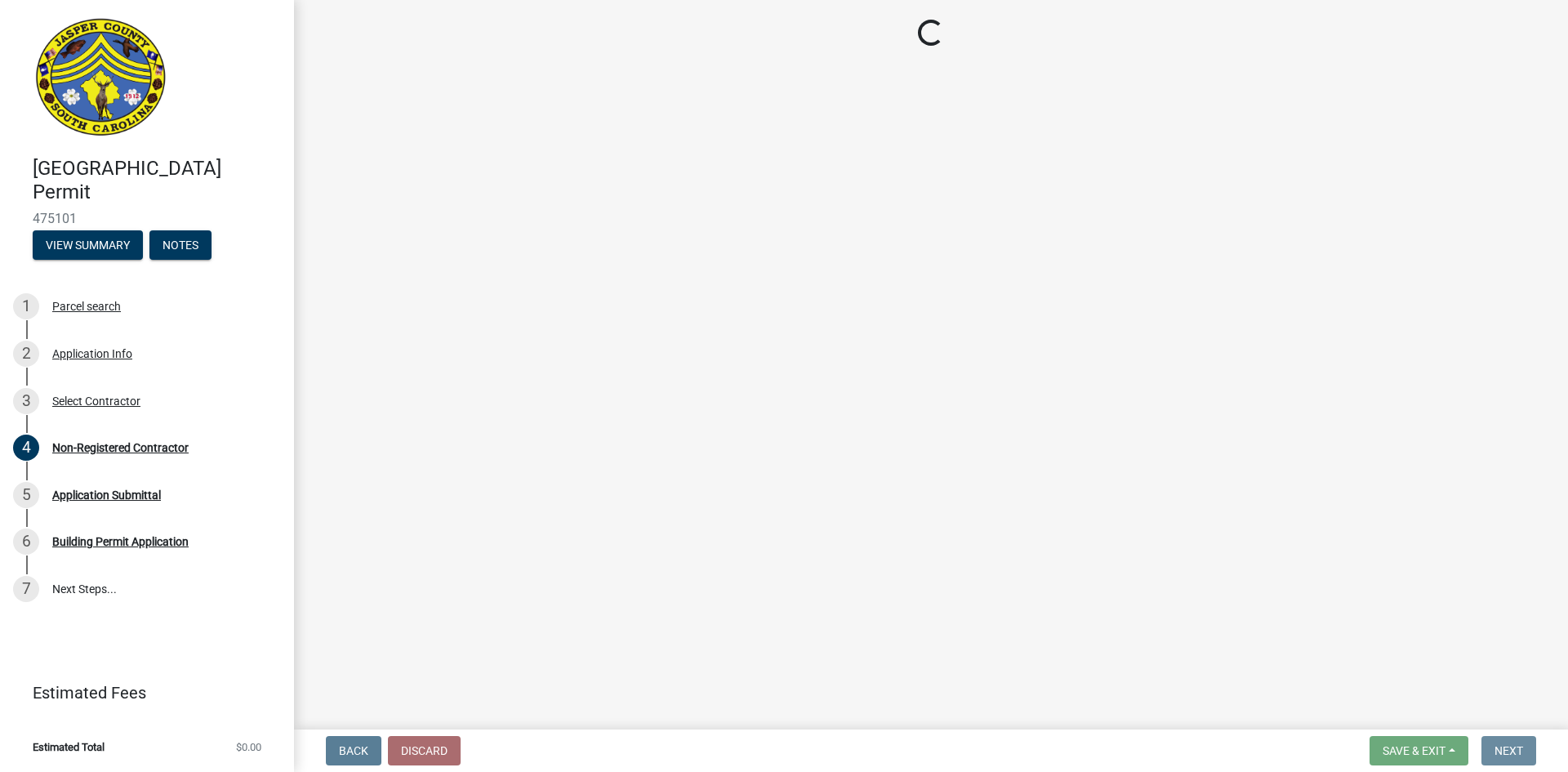
scroll to position [0, 0]
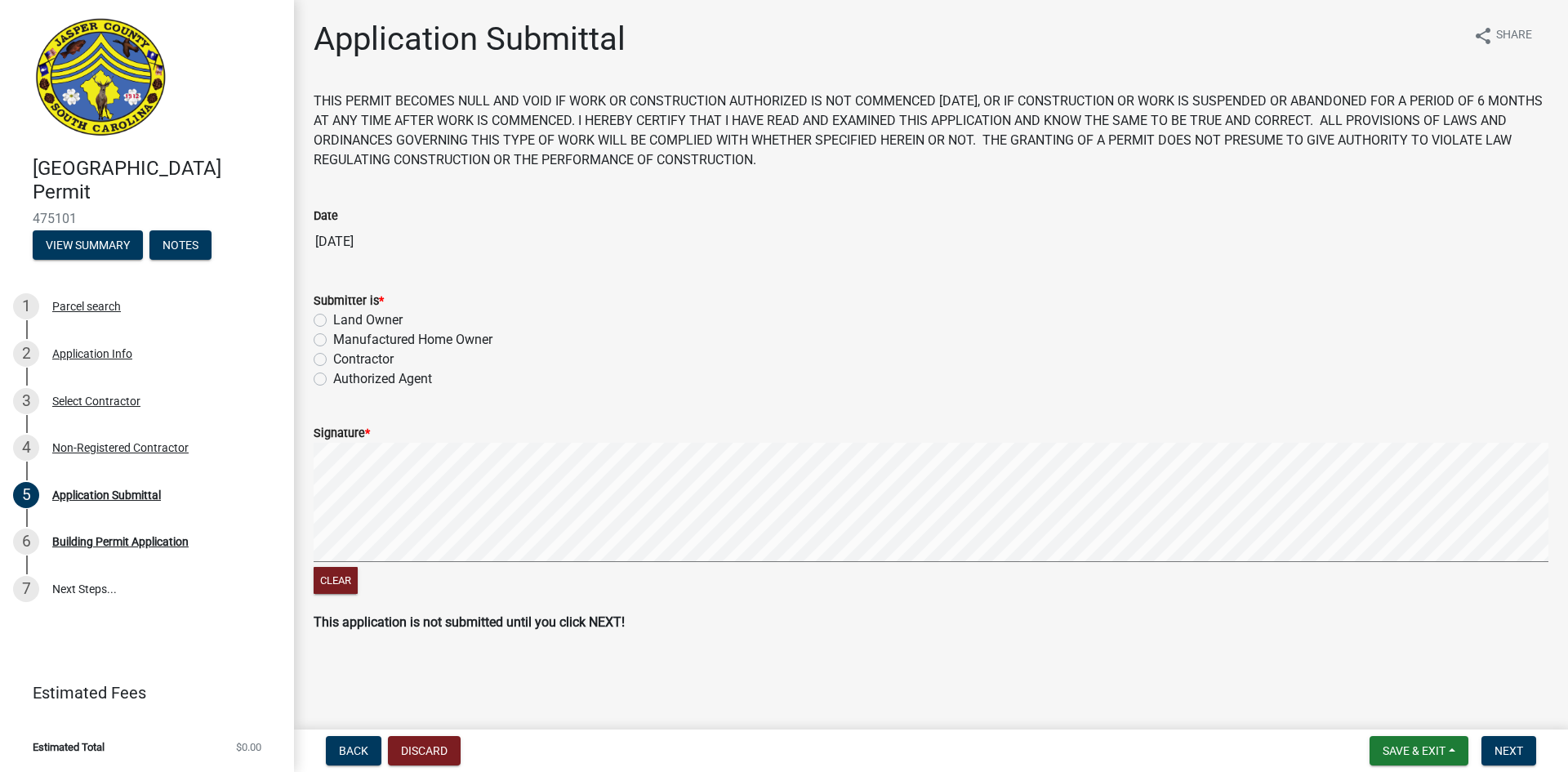
click at [333, 318] on label "Land Owner" at bounding box center [367, 320] width 69 height 20
click at [333, 318] on input "Land Owner" at bounding box center [338, 315] width 10 height 10
radio input "true"
click at [1510, 746] on span "Next" at bounding box center [1509, 751] width 29 height 13
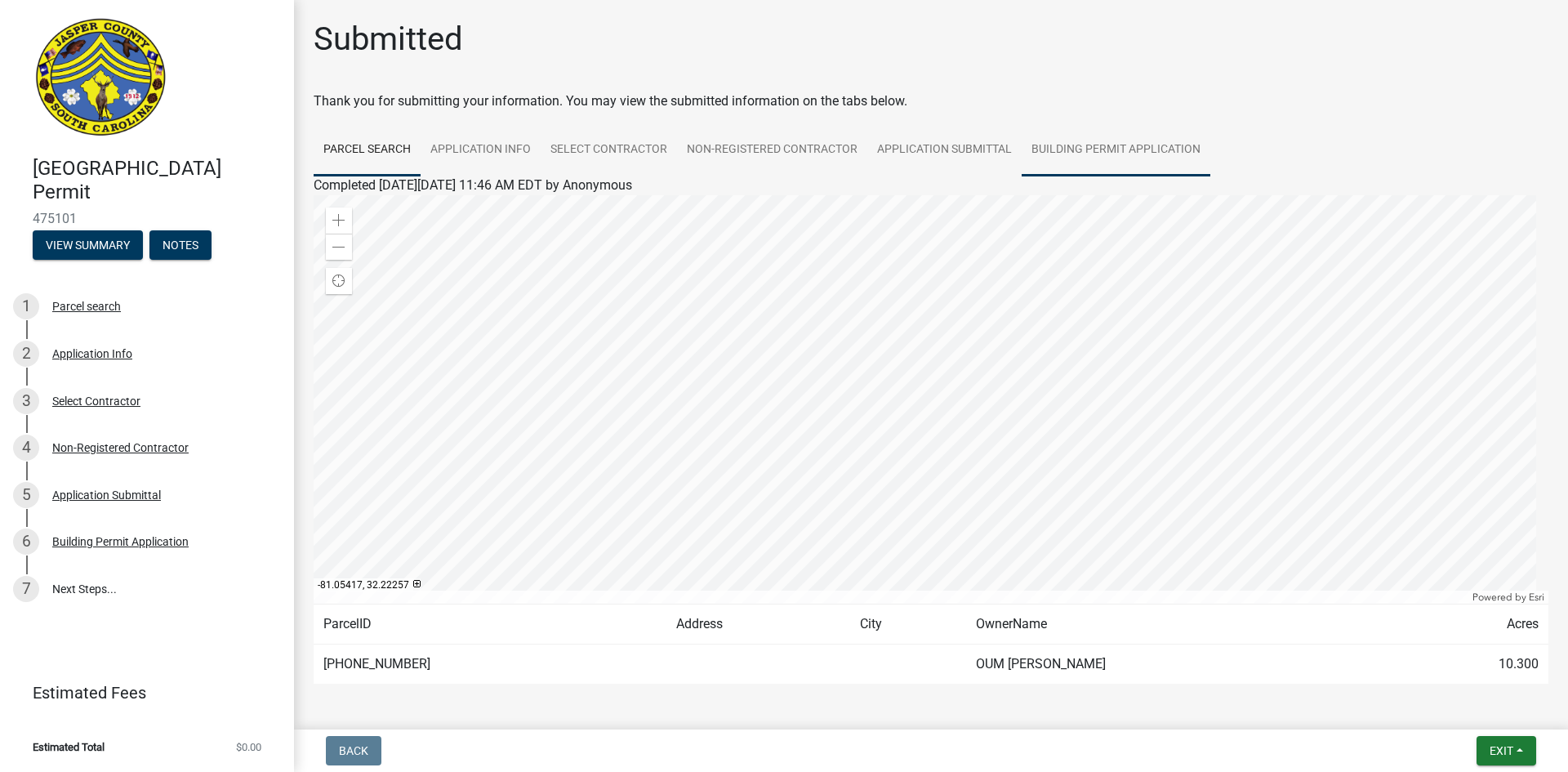
click at [1083, 149] on link "Building Permit Application" at bounding box center [1116, 149] width 189 height 52
